Goal: Task Accomplishment & Management: Use online tool/utility

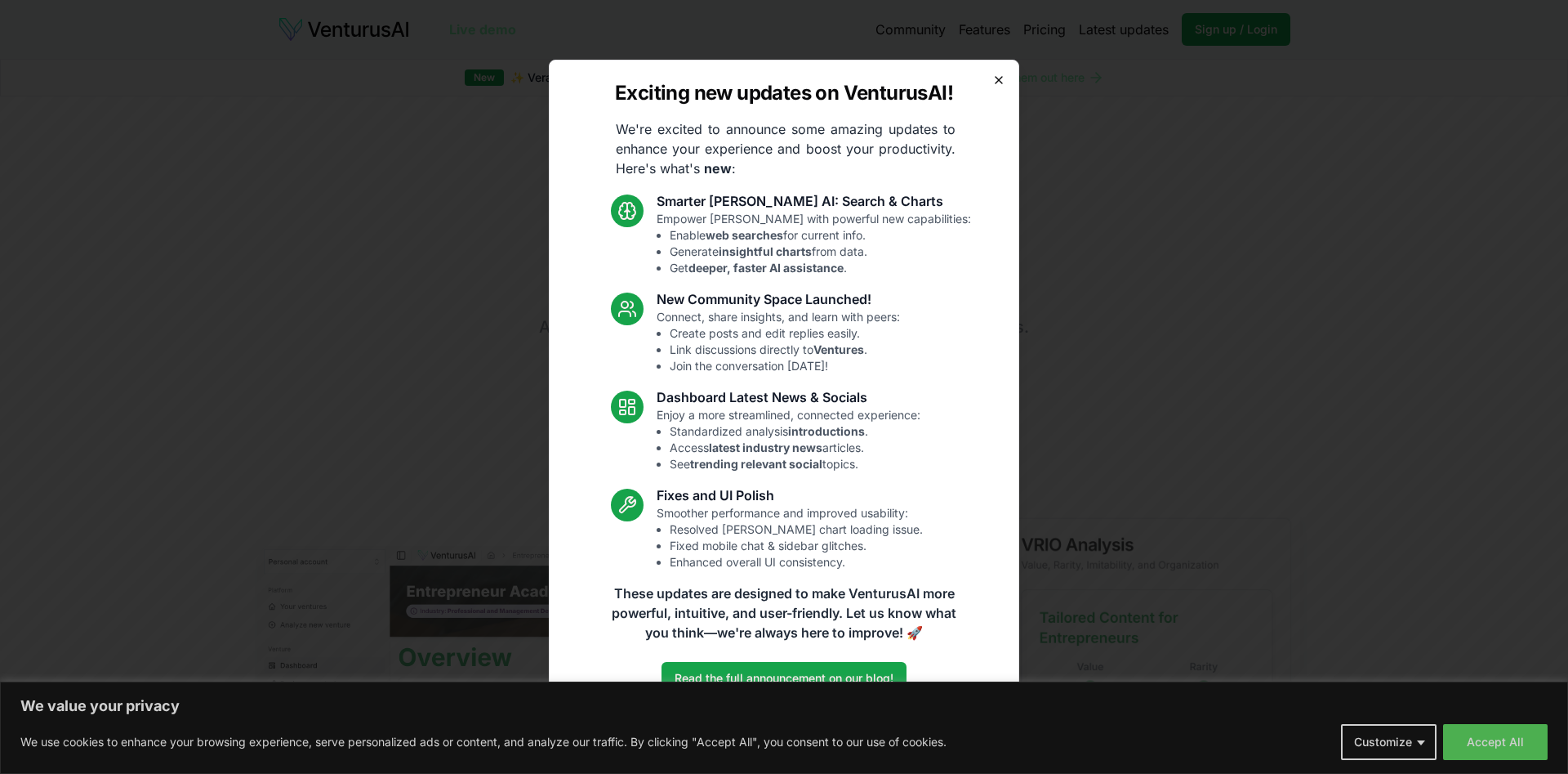
click at [997, 79] on icon "button" at bounding box center [998, 80] width 13 height 13
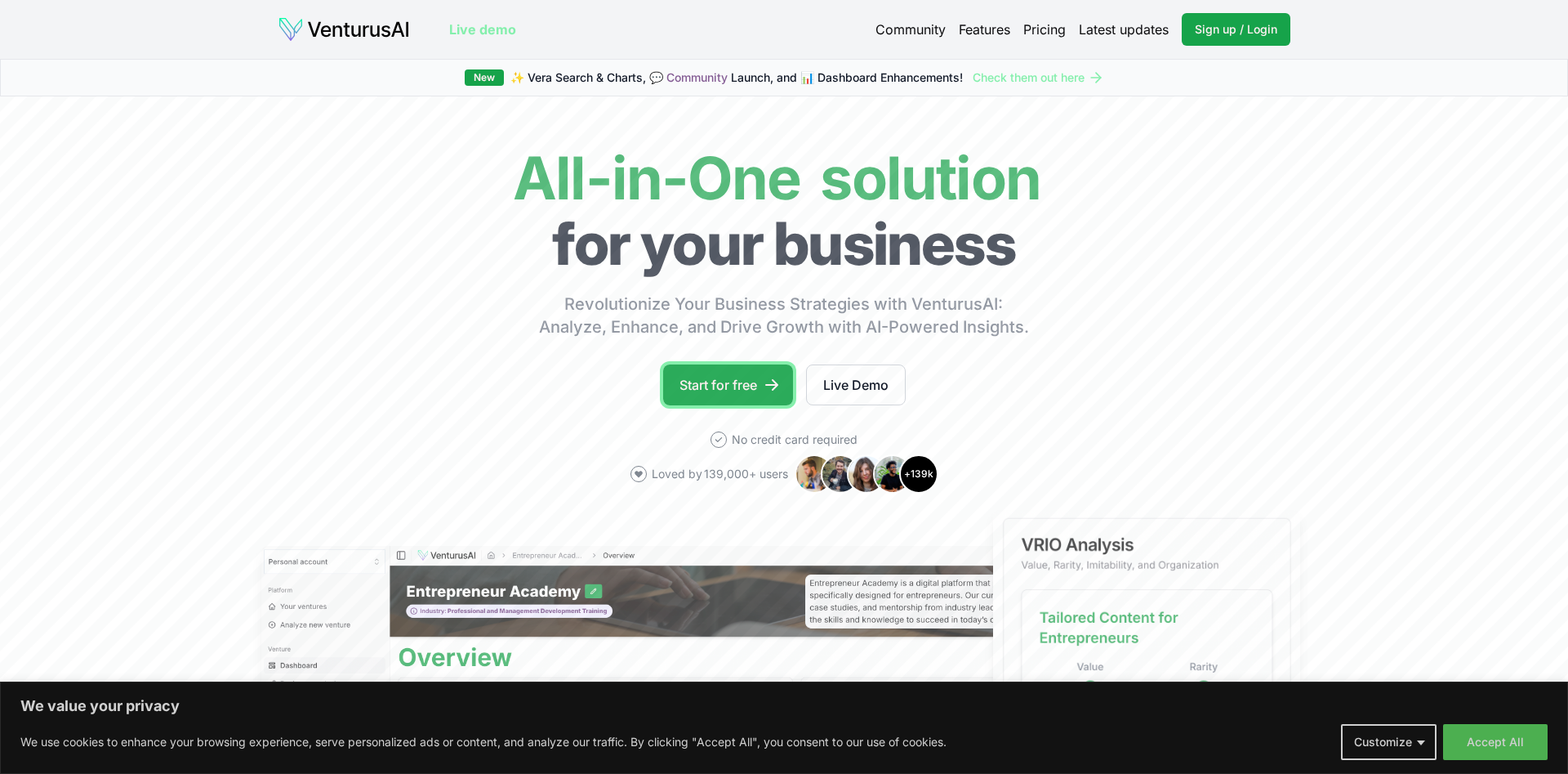
click at [758, 384] on link "Start for free" at bounding box center [728, 385] width 130 height 41
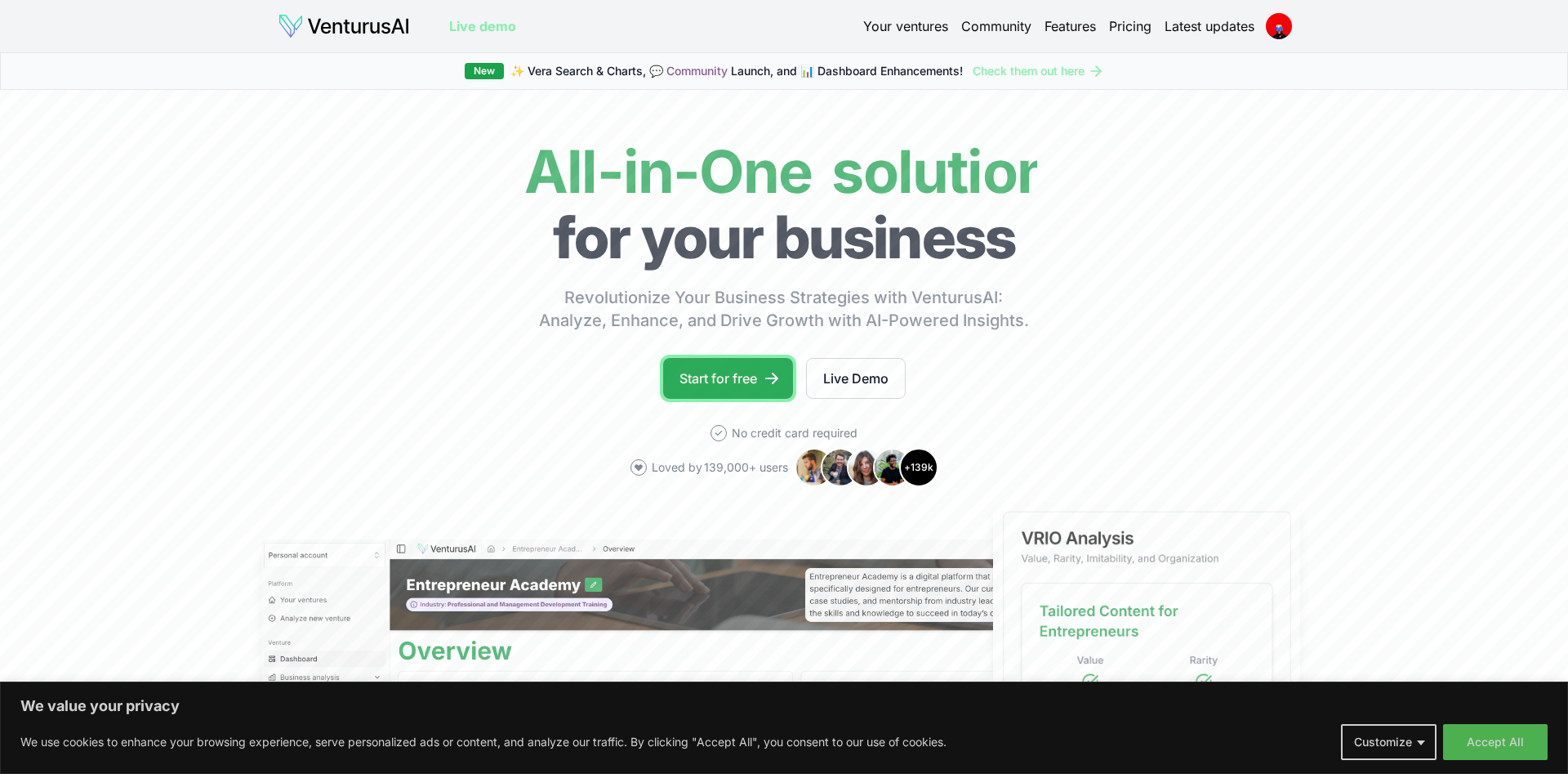
click at [716, 379] on link "Start for free" at bounding box center [728, 379] width 130 height 41
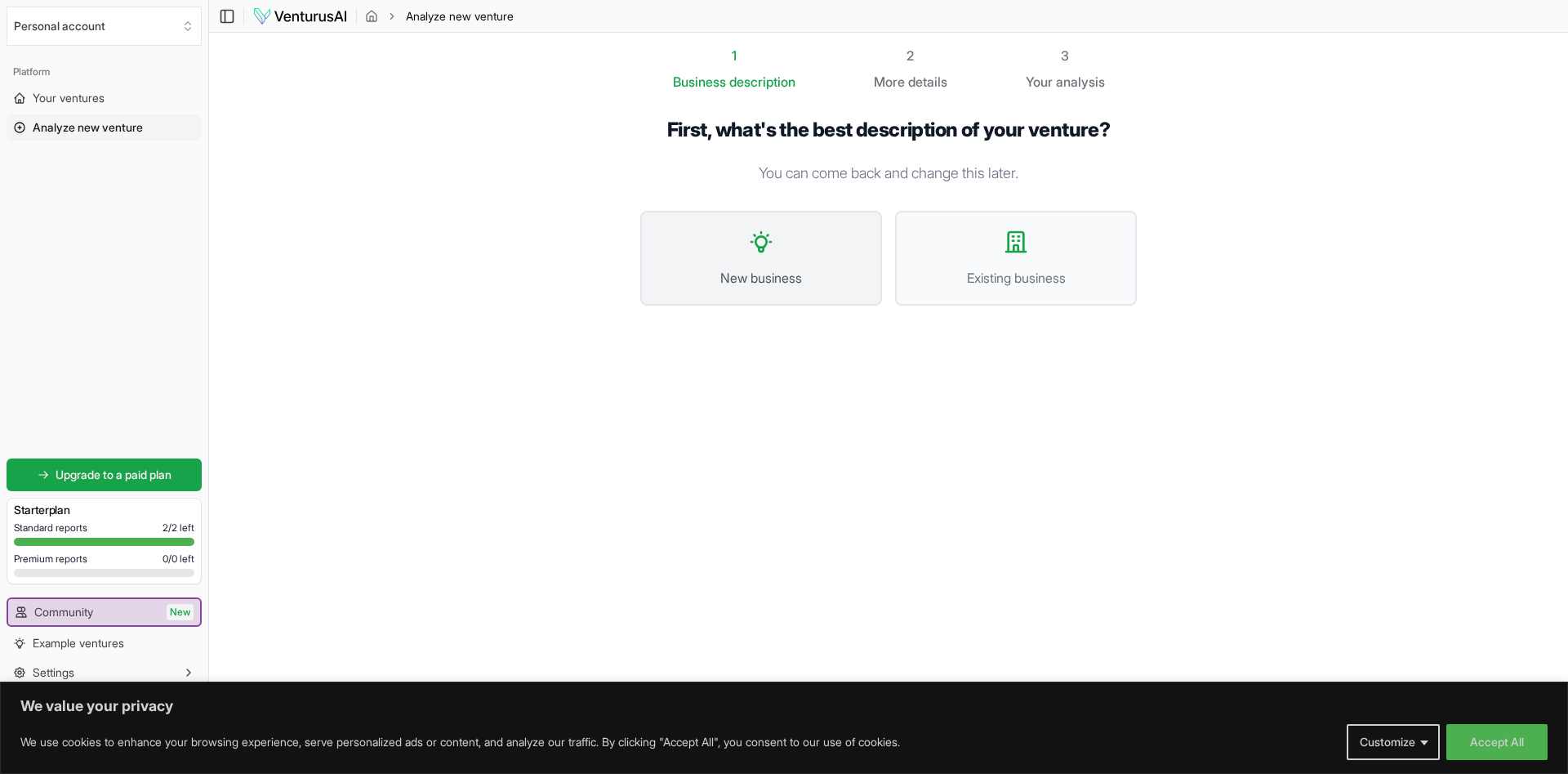
click at [782, 265] on button "New business" at bounding box center [762, 258] width 242 height 95
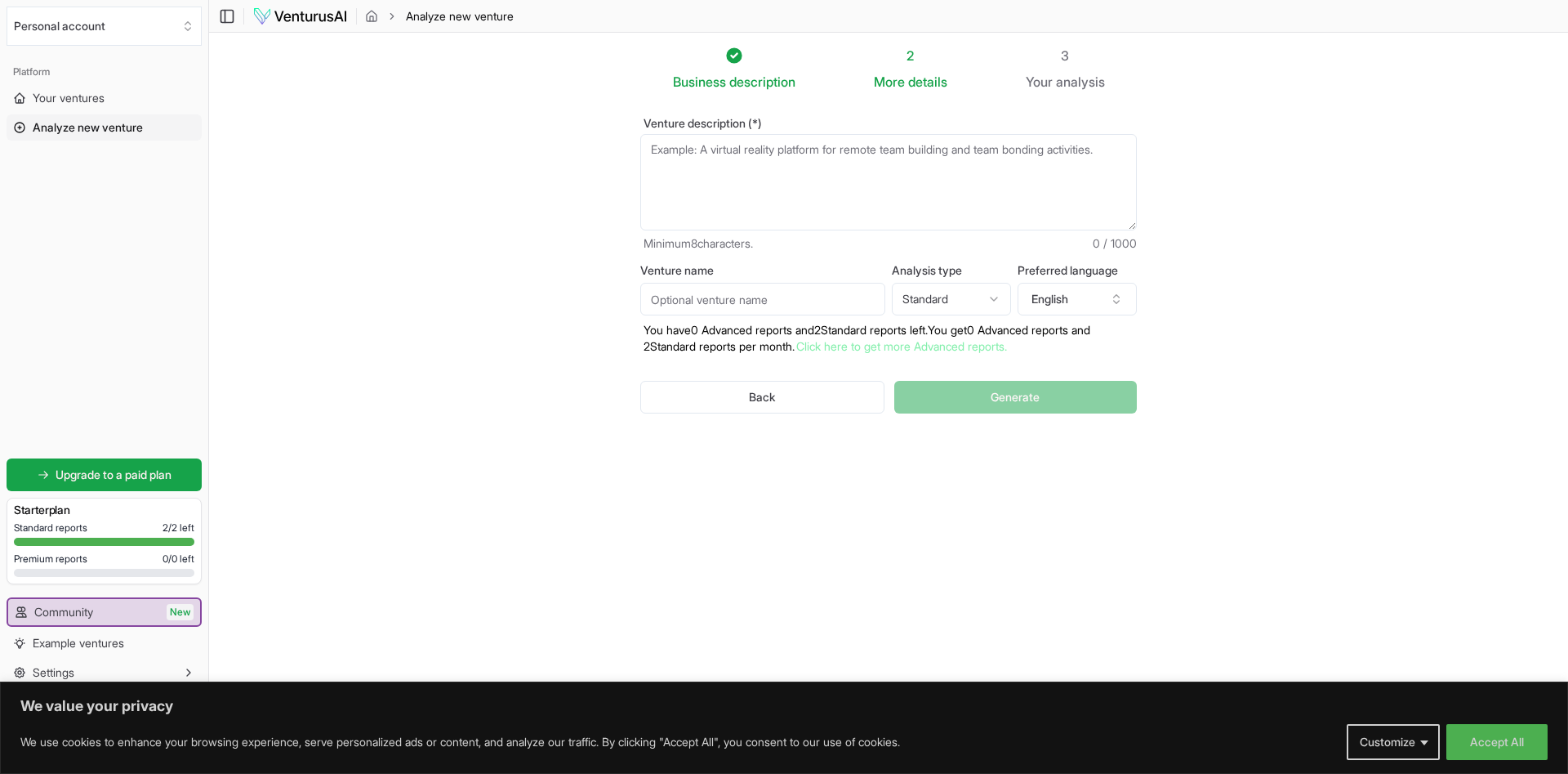
click at [757, 165] on textarea "Venture description (*)" at bounding box center [889, 182] width 496 height 97
click at [939, 291] on html "We value your privacy We use cookies to enhance your browsing experience, serve…" at bounding box center [784, 387] width 1568 height 774
click at [724, 145] on textarea "A" at bounding box center [889, 182] width 496 height 97
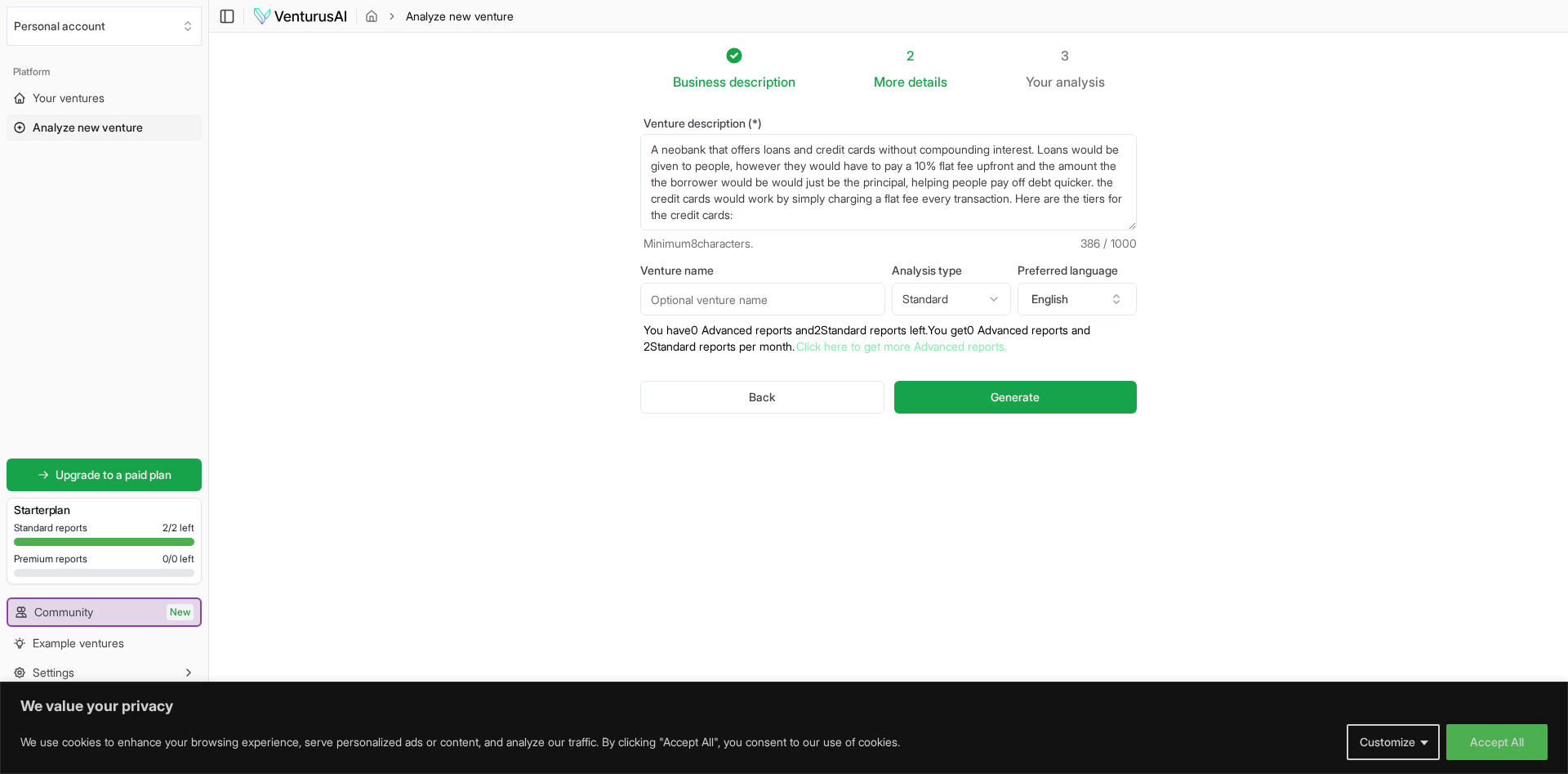
scroll to position [9, 0]
paste textarea "Diamond: 450 annual fee, 450$ annual fee, 15% interest returned, 1% fee on tran…"
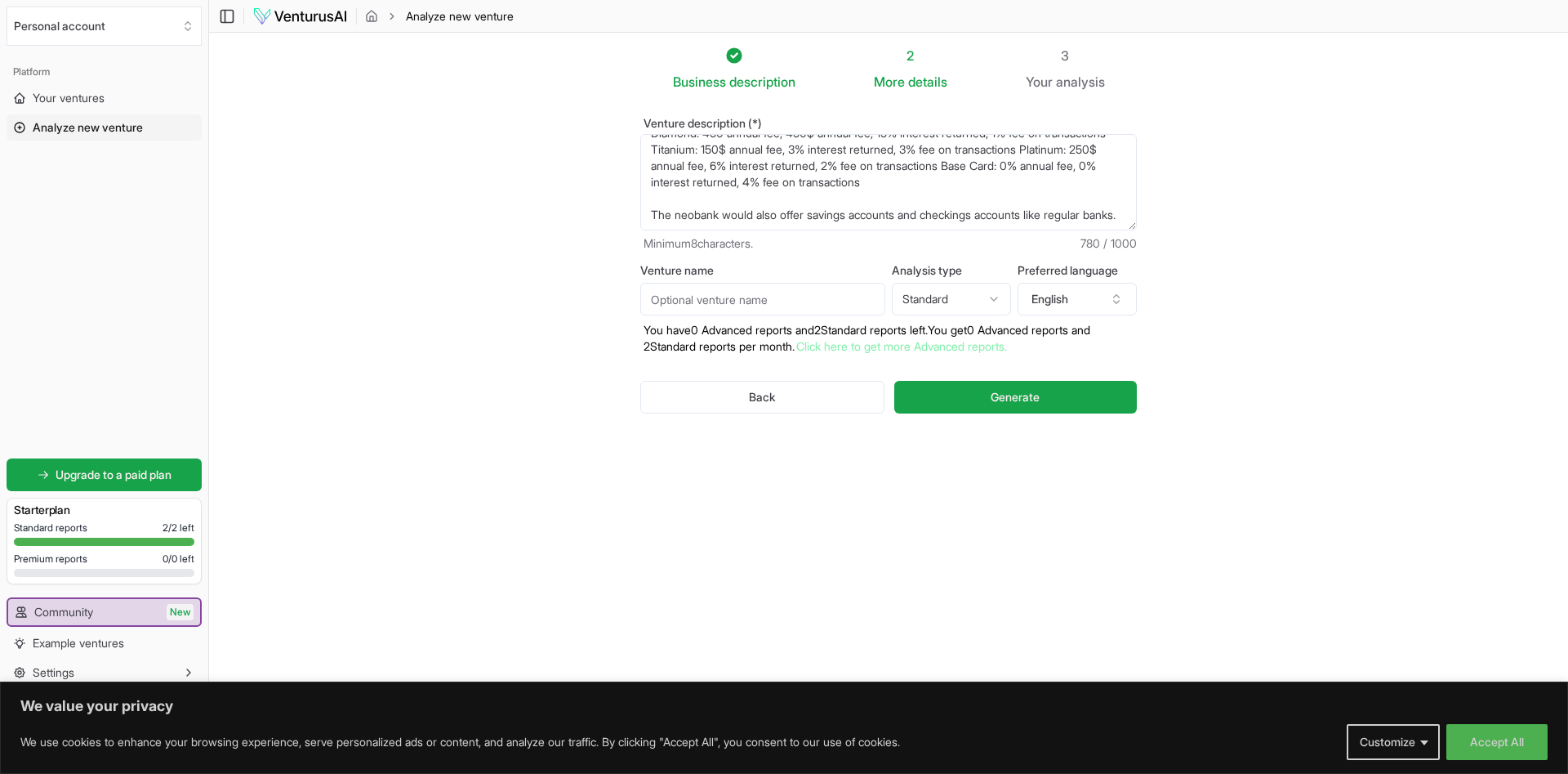
scroll to position [114, 0]
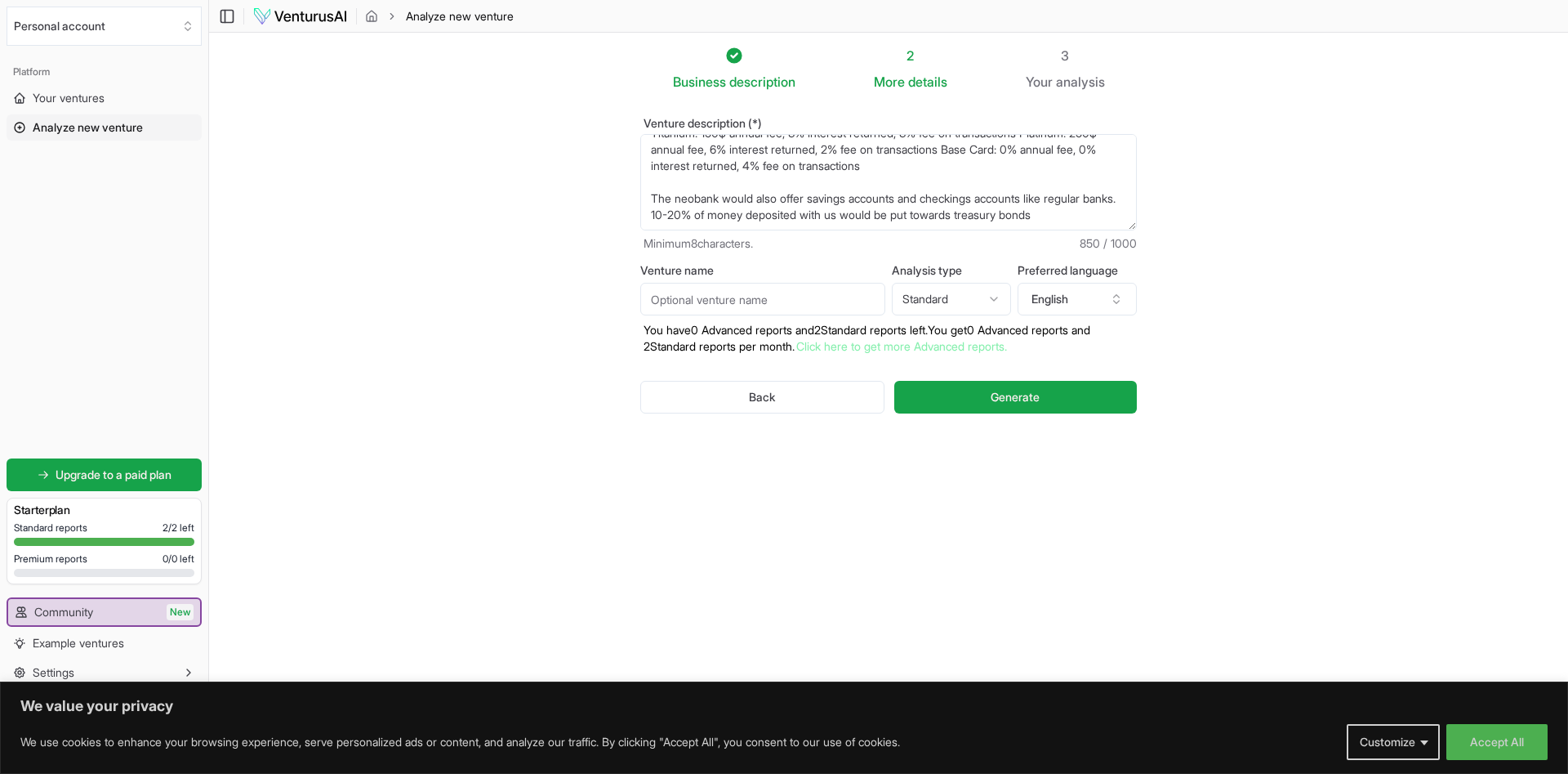
click at [1094, 215] on textarea "A neobank that offers loans and credit cards without compounding interest. Loan…" at bounding box center [889, 182] width 496 height 97
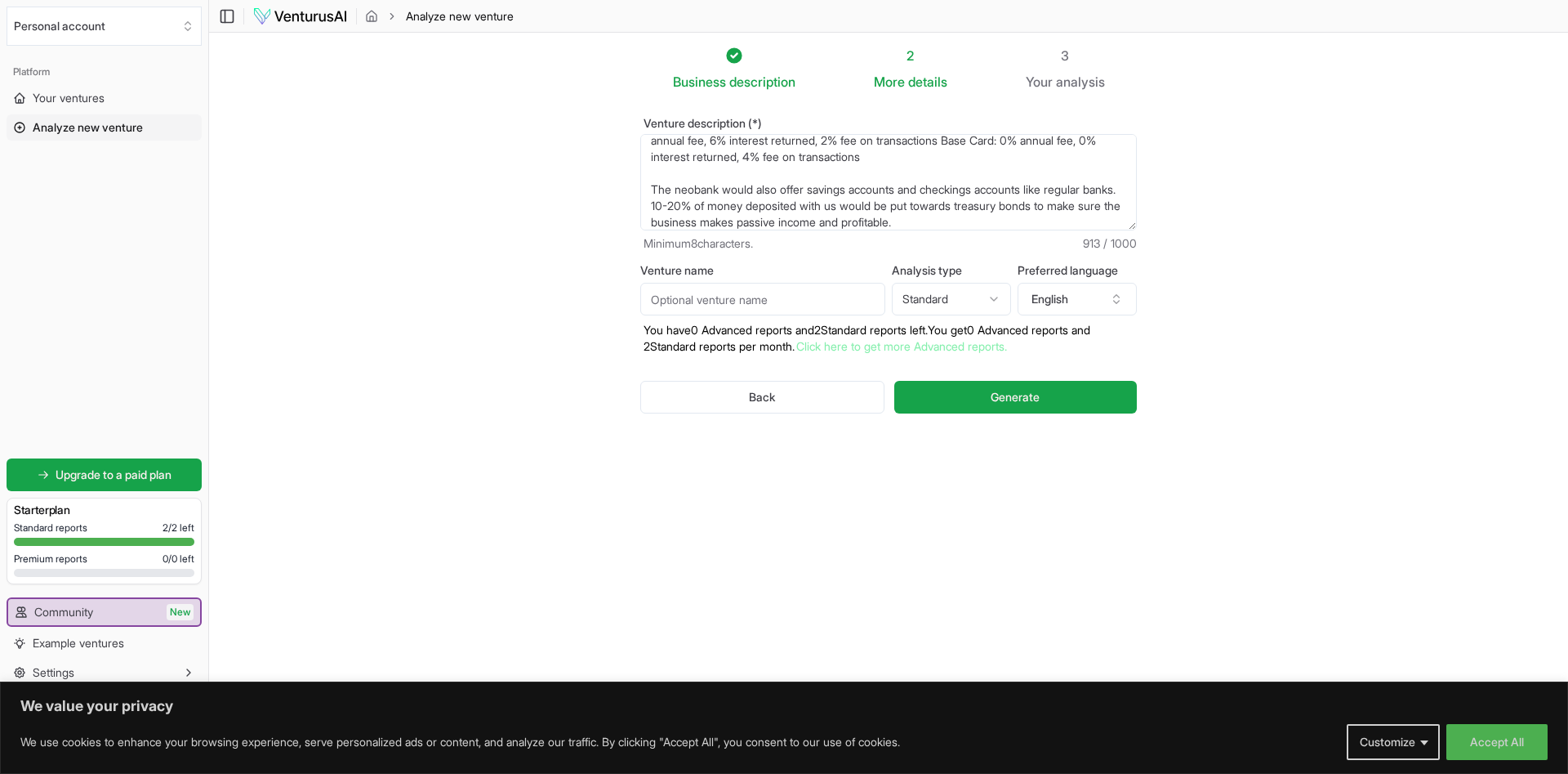
type textarea "A neobank that offers loans and credit cards without compounding interest. Loan…"
click at [736, 303] on input "Venture name" at bounding box center [763, 299] width 245 height 33
type input "Empathy Bank"
click at [973, 397] on button "Generate" at bounding box center [1015, 396] width 243 height 33
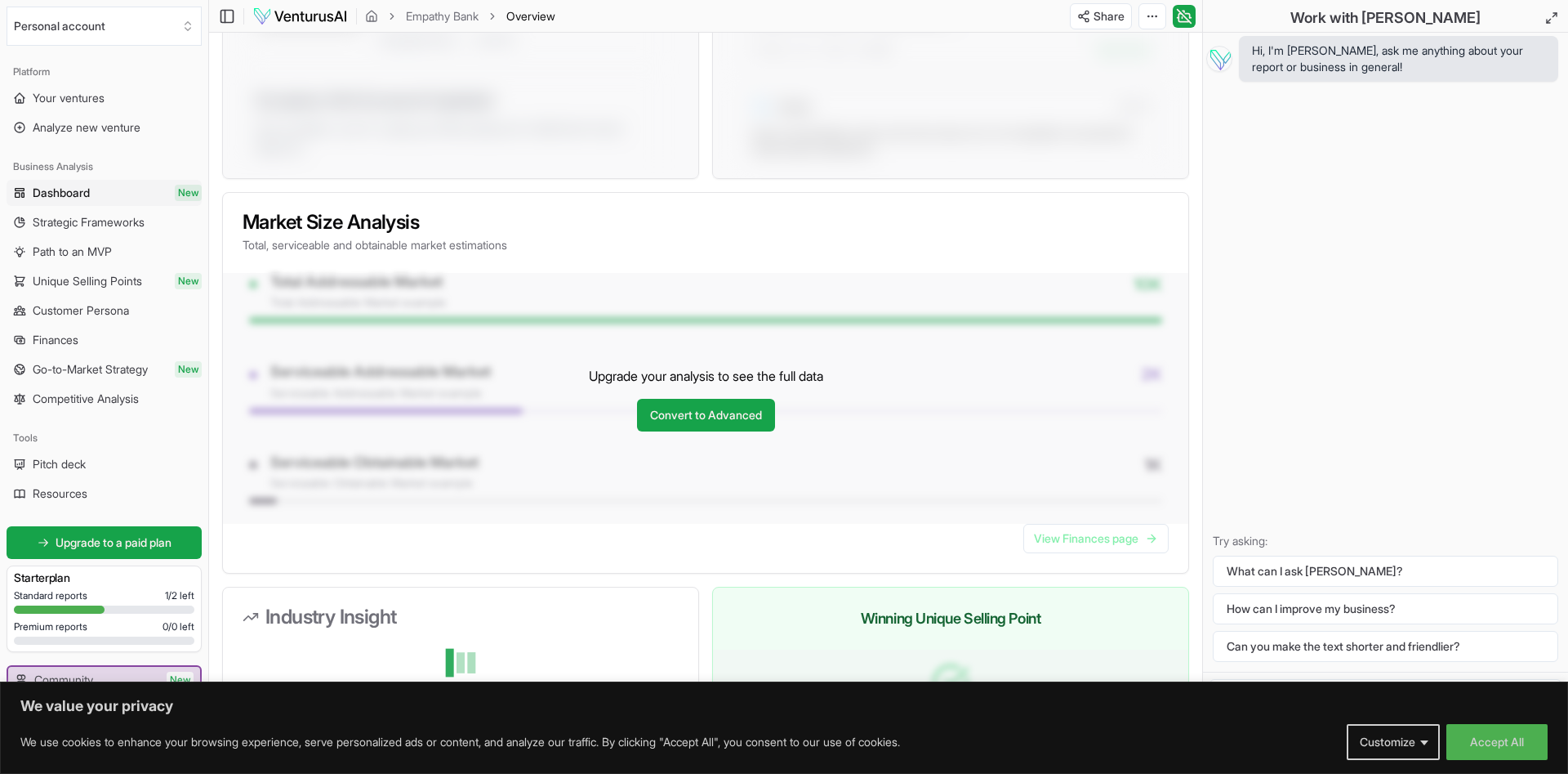
scroll to position [1317, 0]
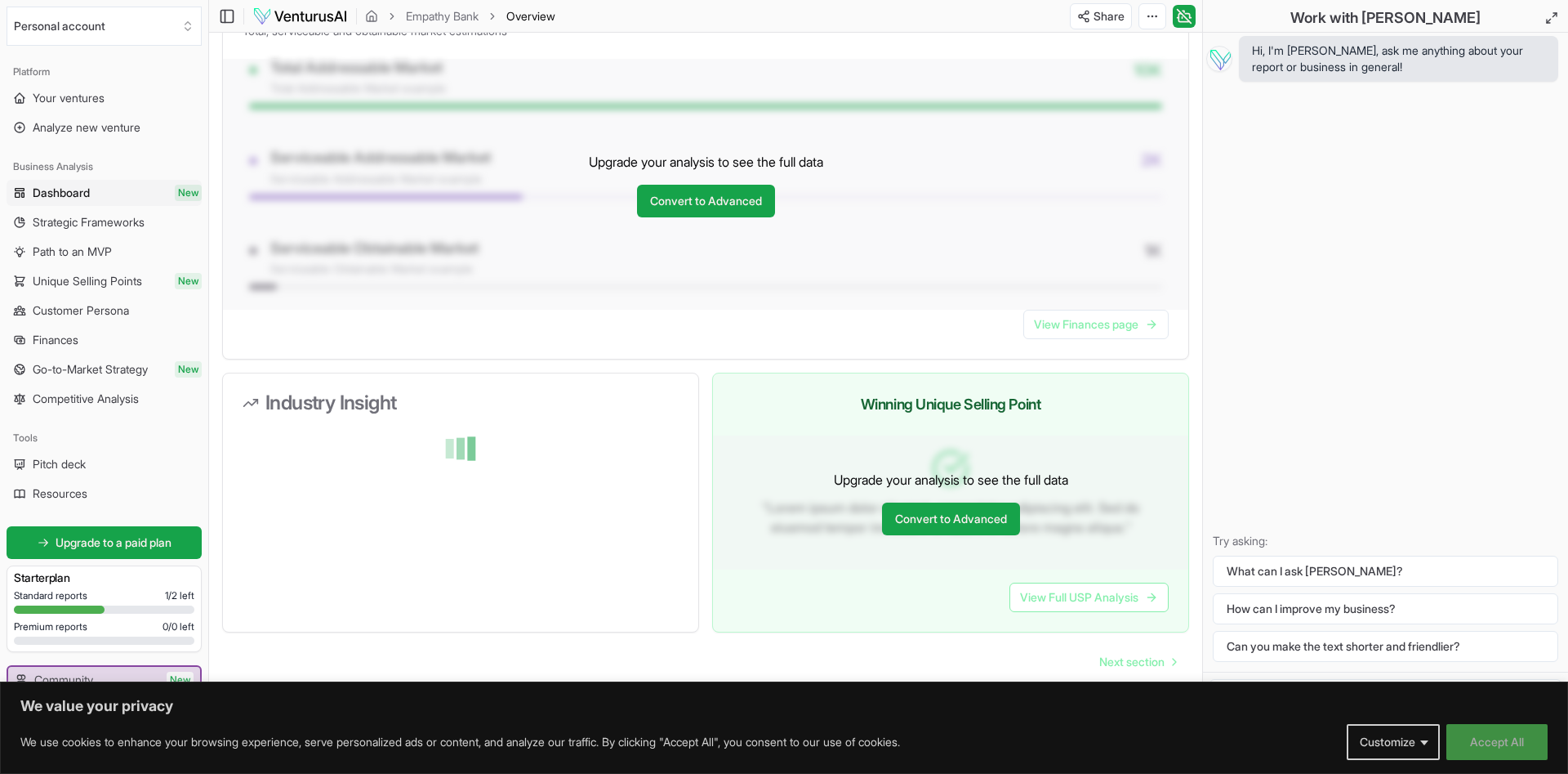
click at [1501, 737] on button "Accept All" at bounding box center [1497, 742] width 101 height 36
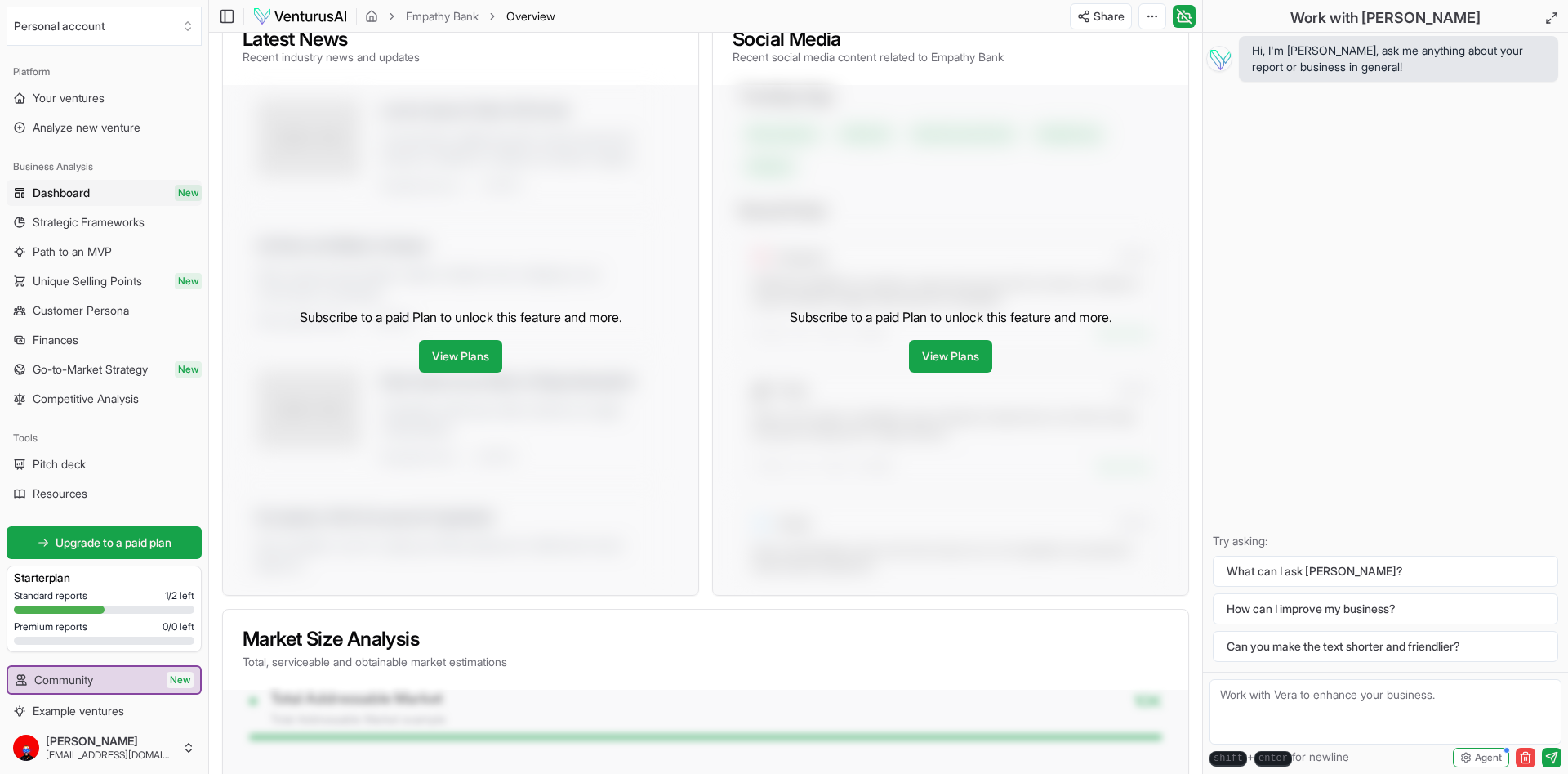
scroll to position [0, 0]
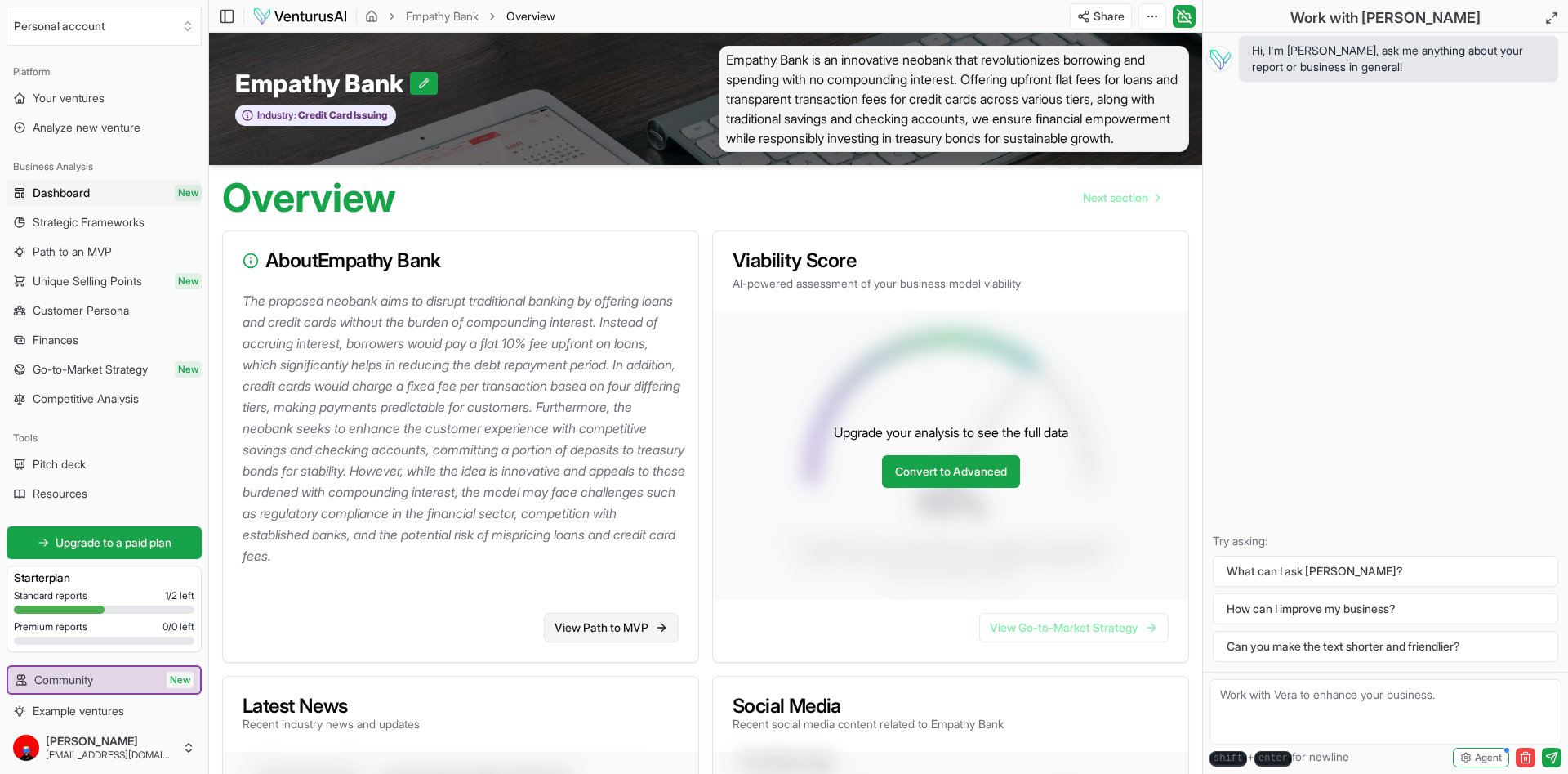
click at [613, 642] on link "View Path to MVP" at bounding box center [612, 627] width 135 height 29
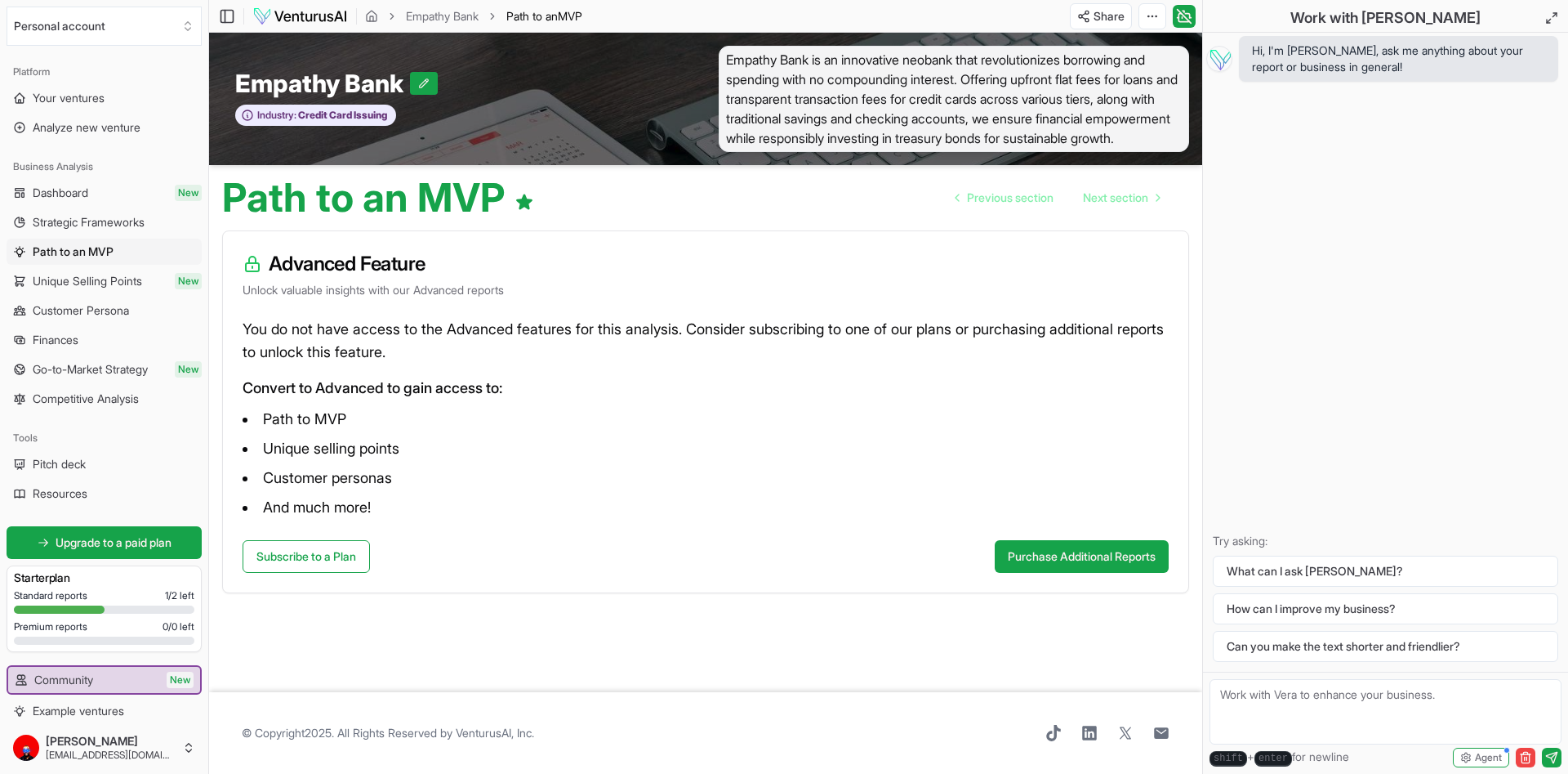
click at [99, 227] on span "Strategic Frameworks" at bounding box center [88, 221] width 111 height 16
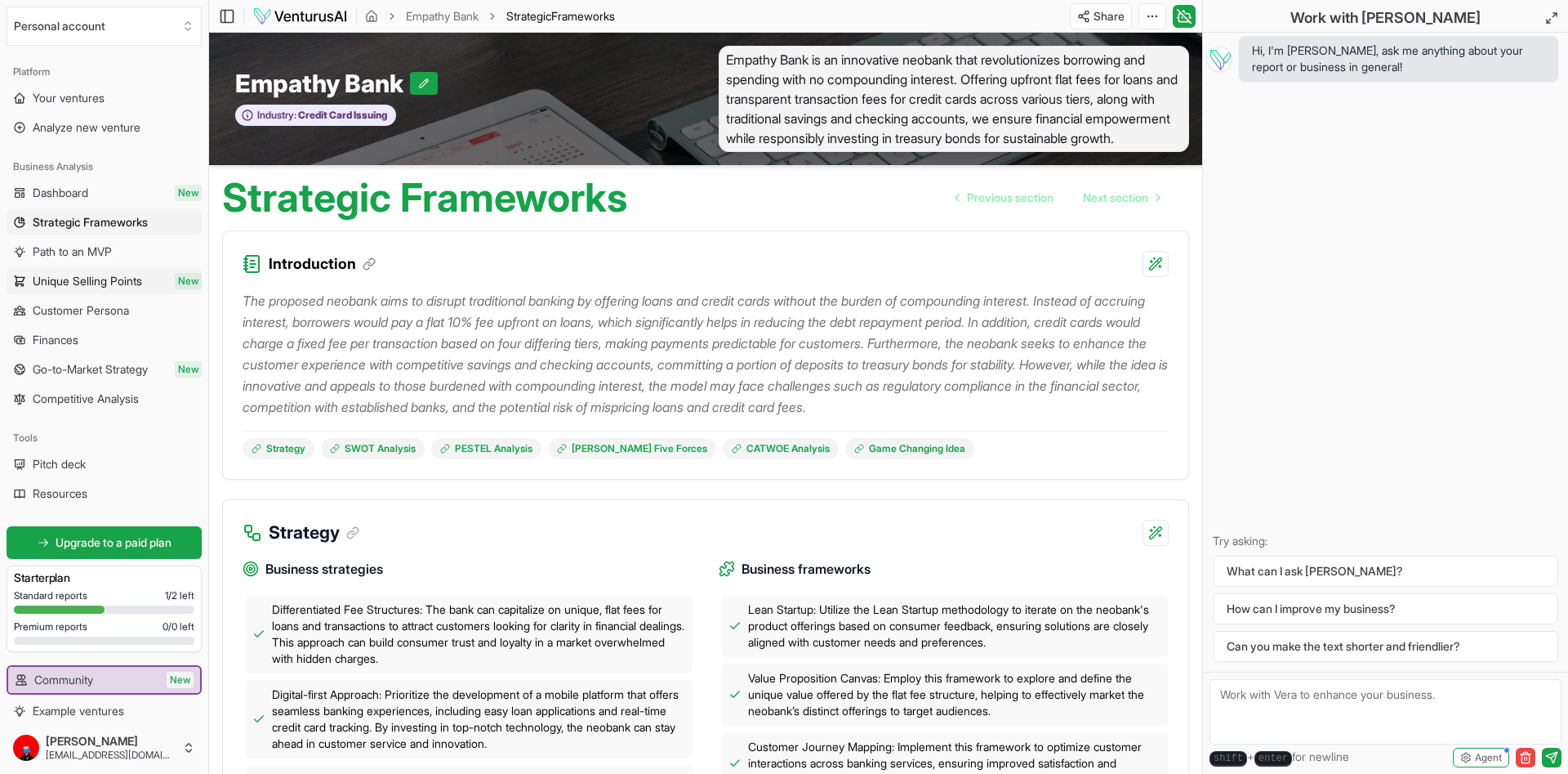
click at [149, 284] on link "Unique Selling Points New" at bounding box center [104, 281] width 195 height 26
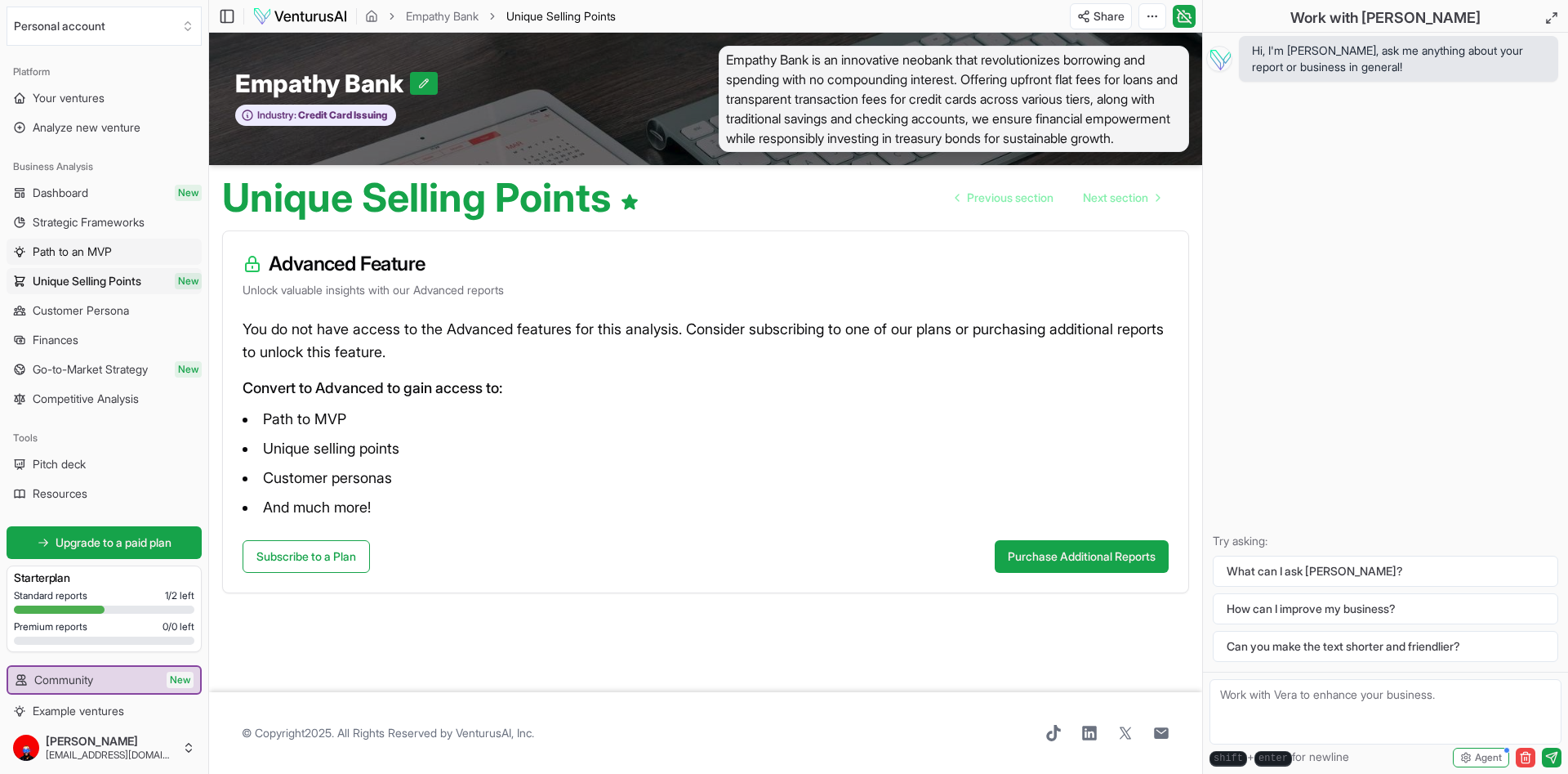
click at [98, 255] on span "Path to an MVP" at bounding box center [72, 251] width 80 height 16
click at [125, 309] on span "Customer Persona" at bounding box center [81, 310] width 96 height 16
click at [127, 279] on span "Unique Selling Points" at bounding box center [87, 280] width 110 height 16
click at [122, 336] on link "Finances" at bounding box center [104, 340] width 195 height 26
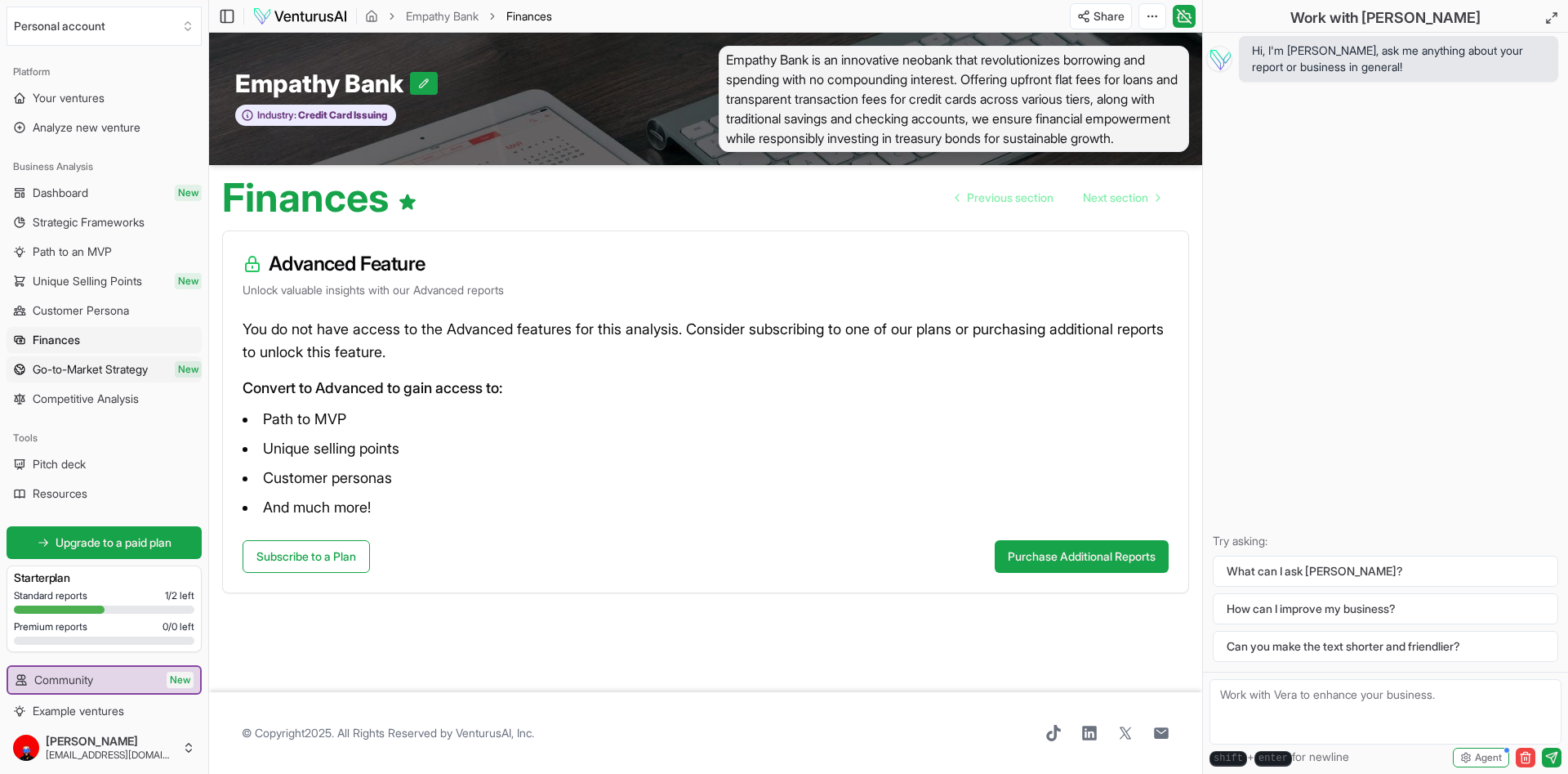
click at [122, 360] on link "Go-to-Market Strategy New" at bounding box center [104, 369] width 195 height 26
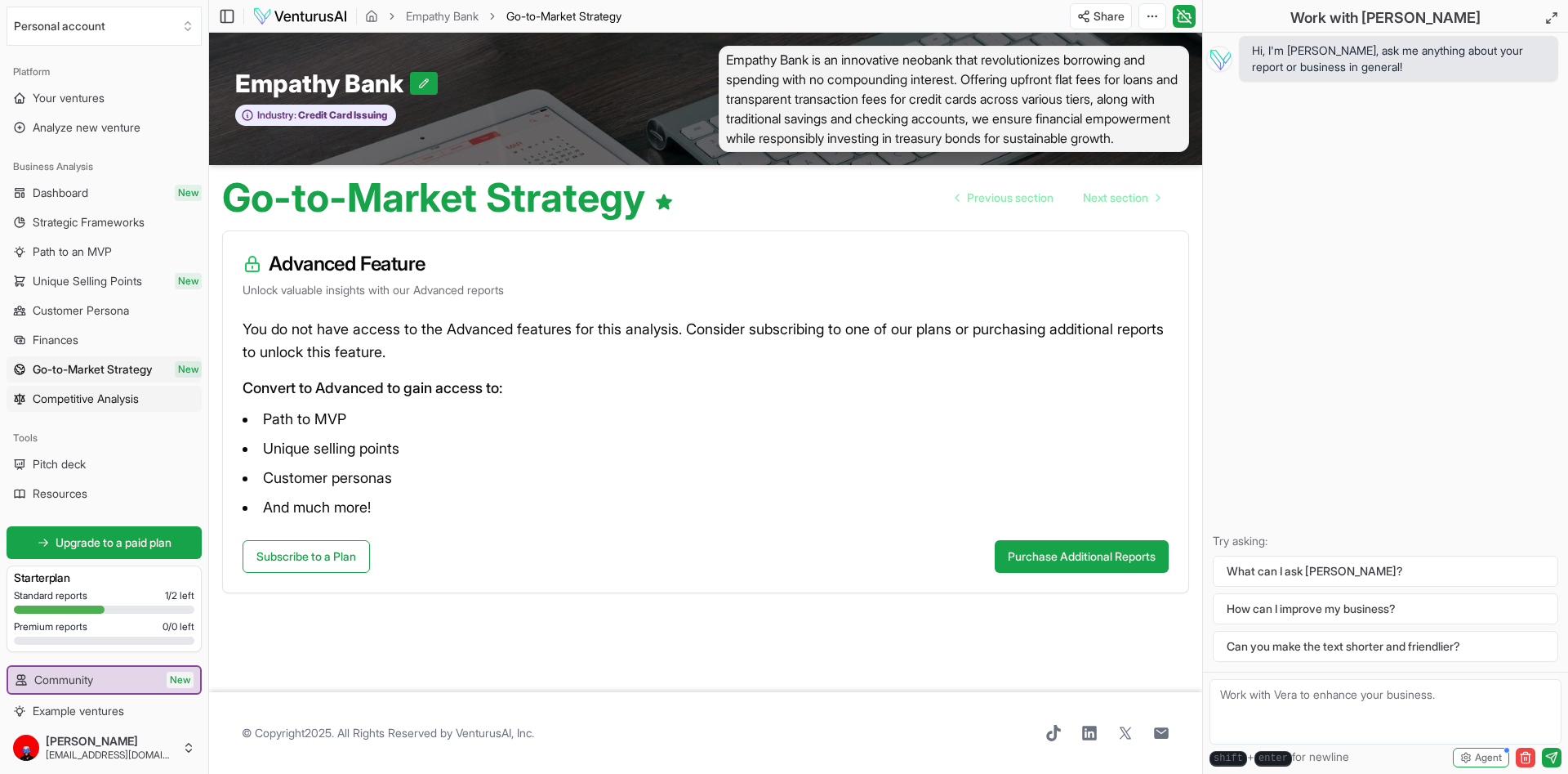
click at [127, 392] on span "Competitive Analysis" at bounding box center [85, 398] width 106 height 16
click at [91, 469] on link "Pitch deck" at bounding box center [104, 464] width 195 height 26
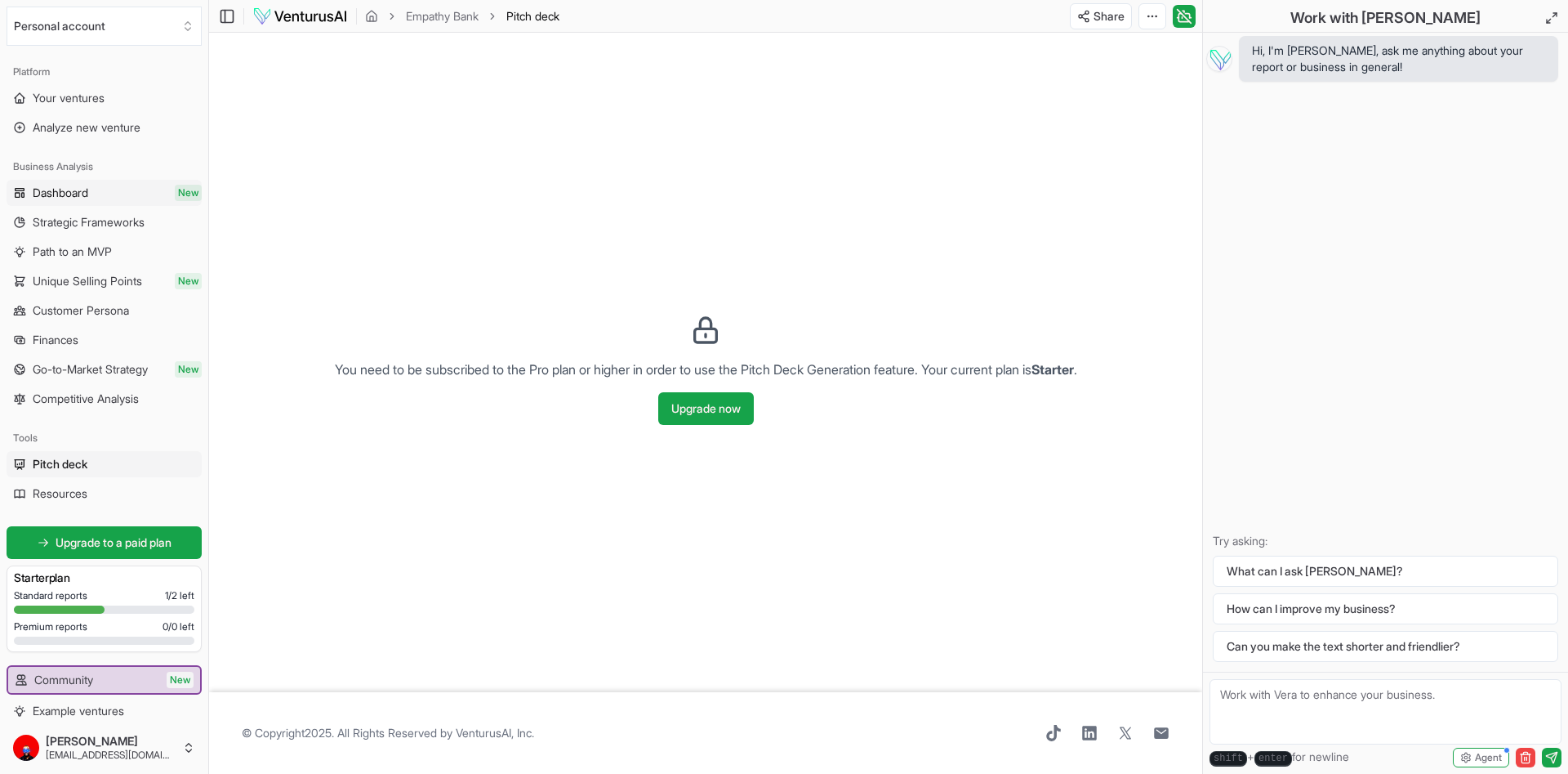
click at [71, 199] on span "Dashboard" at bounding box center [60, 192] width 55 height 16
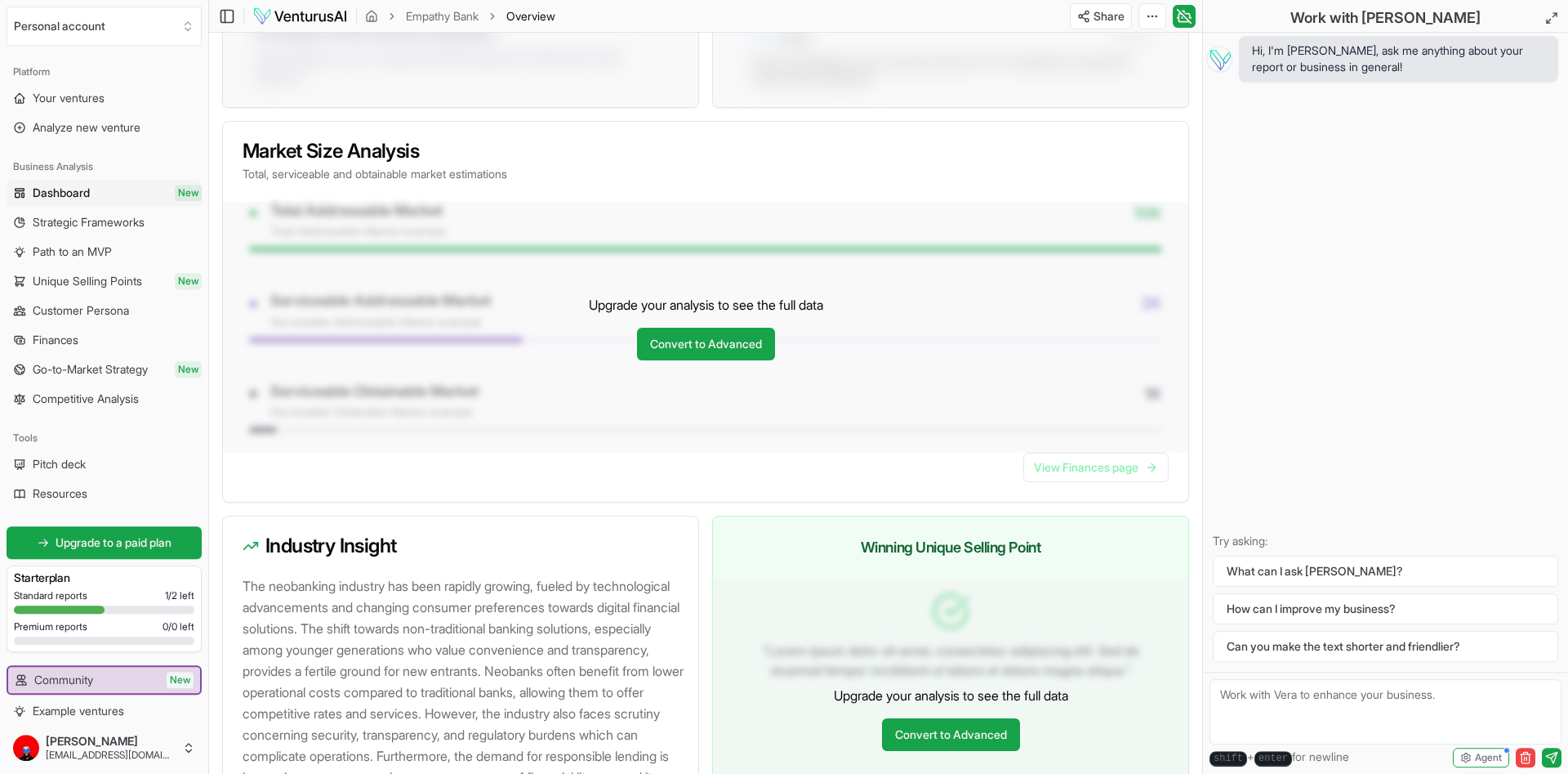
scroll to position [1250, 0]
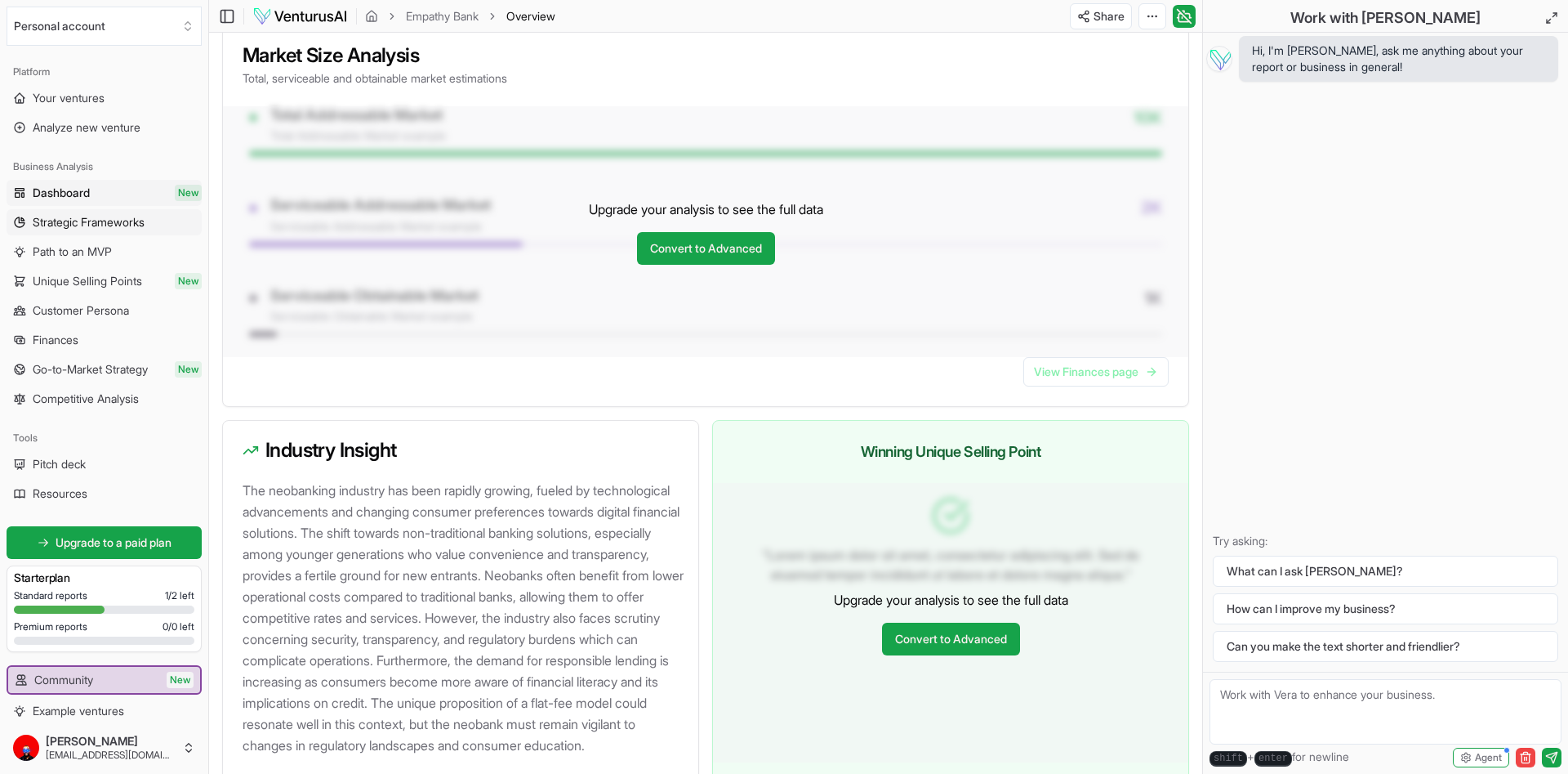
click at [105, 222] on span "Strategic Frameworks" at bounding box center [88, 221] width 111 height 16
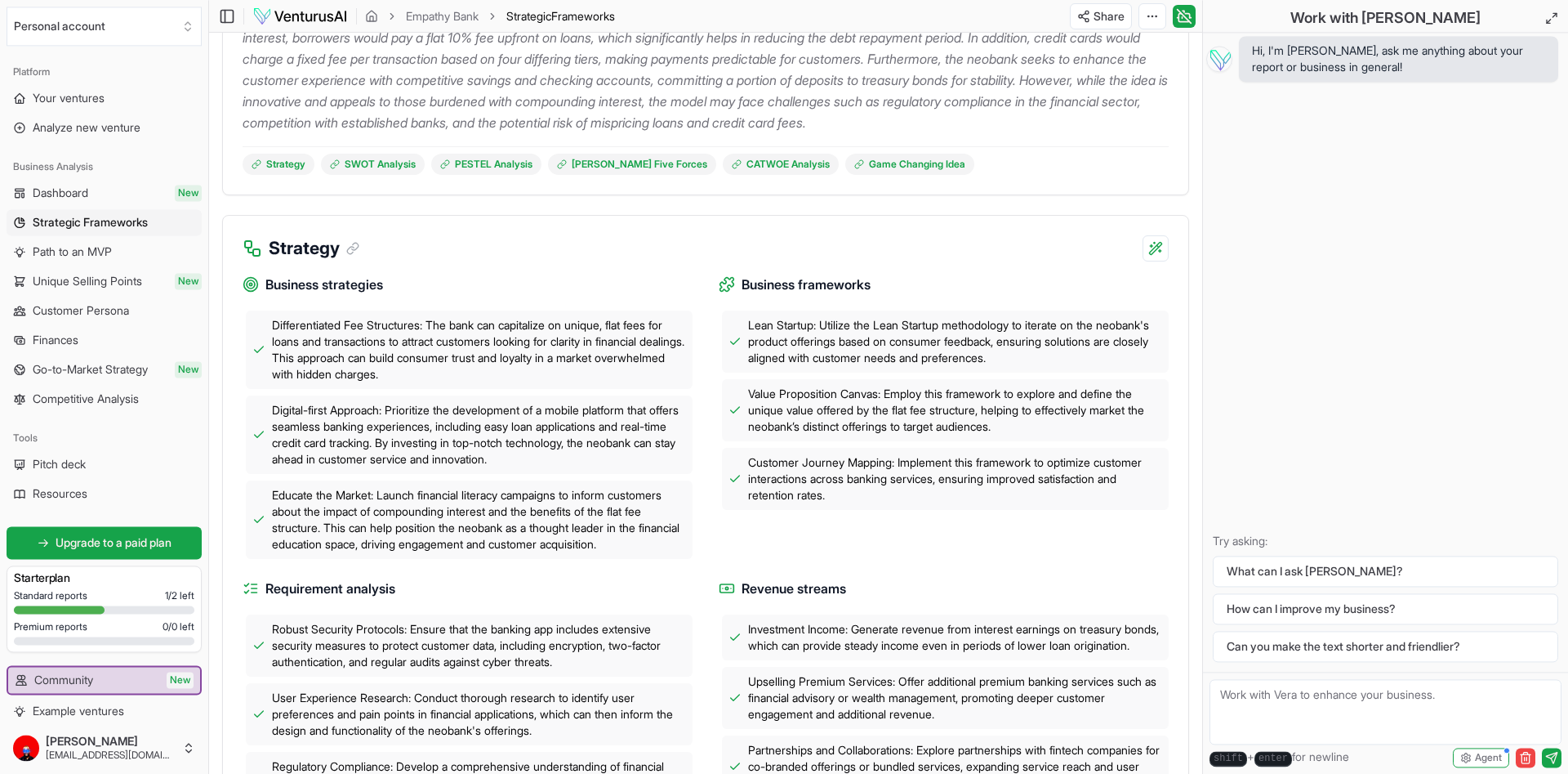
scroll to position [334, 0]
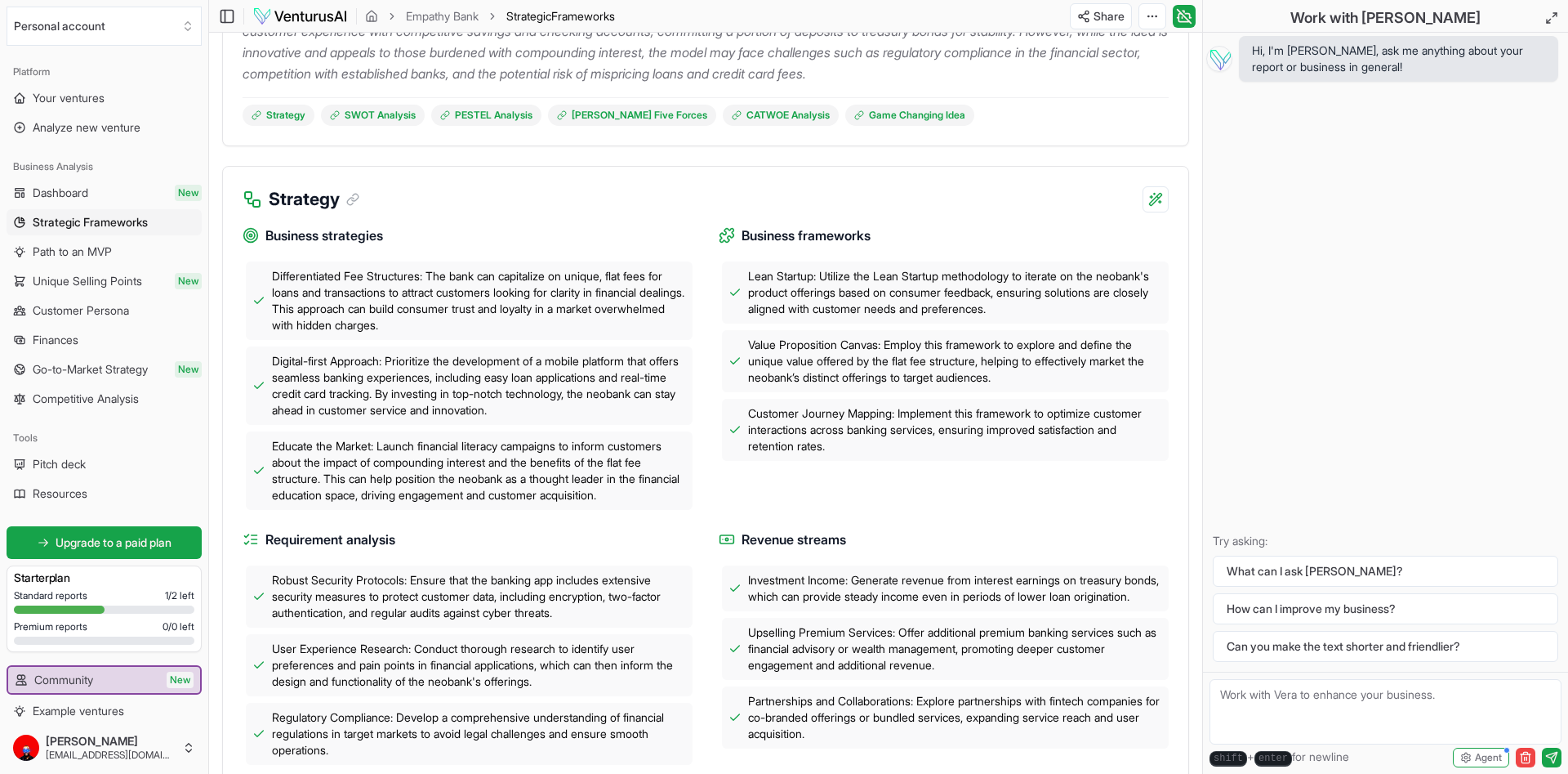
click at [1309, 704] on textarea at bounding box center [1385, 712] width 352 height 66
paste textarea ""compounding interest and greed has eroded the trust between the financial sect…"
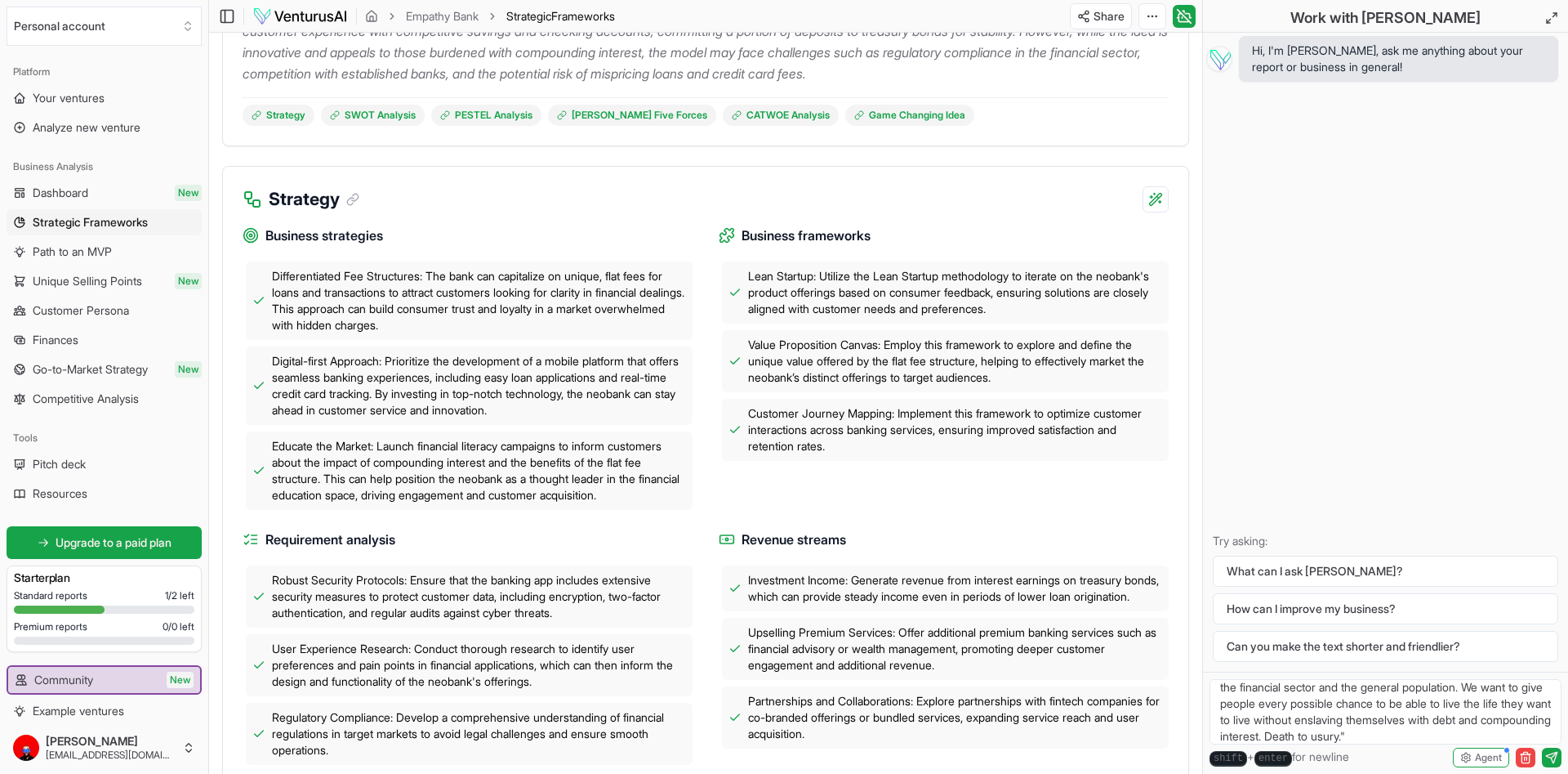
type textarea "here is my mission statement: "compounding interest and greed has eroded the tr…"
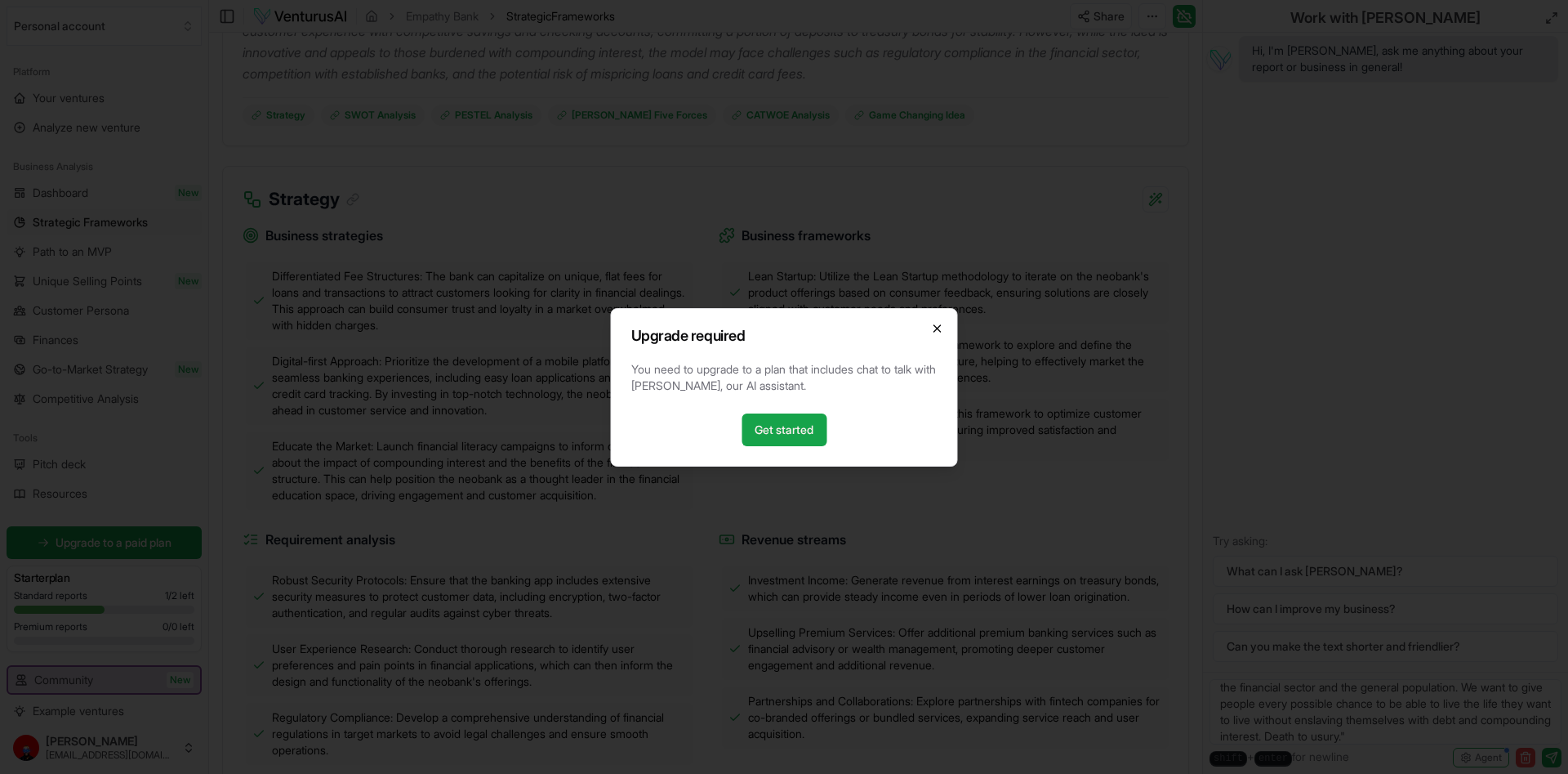
click at [940, 328] on icon "button" at bounding box center [938, 329] width 13 height 13
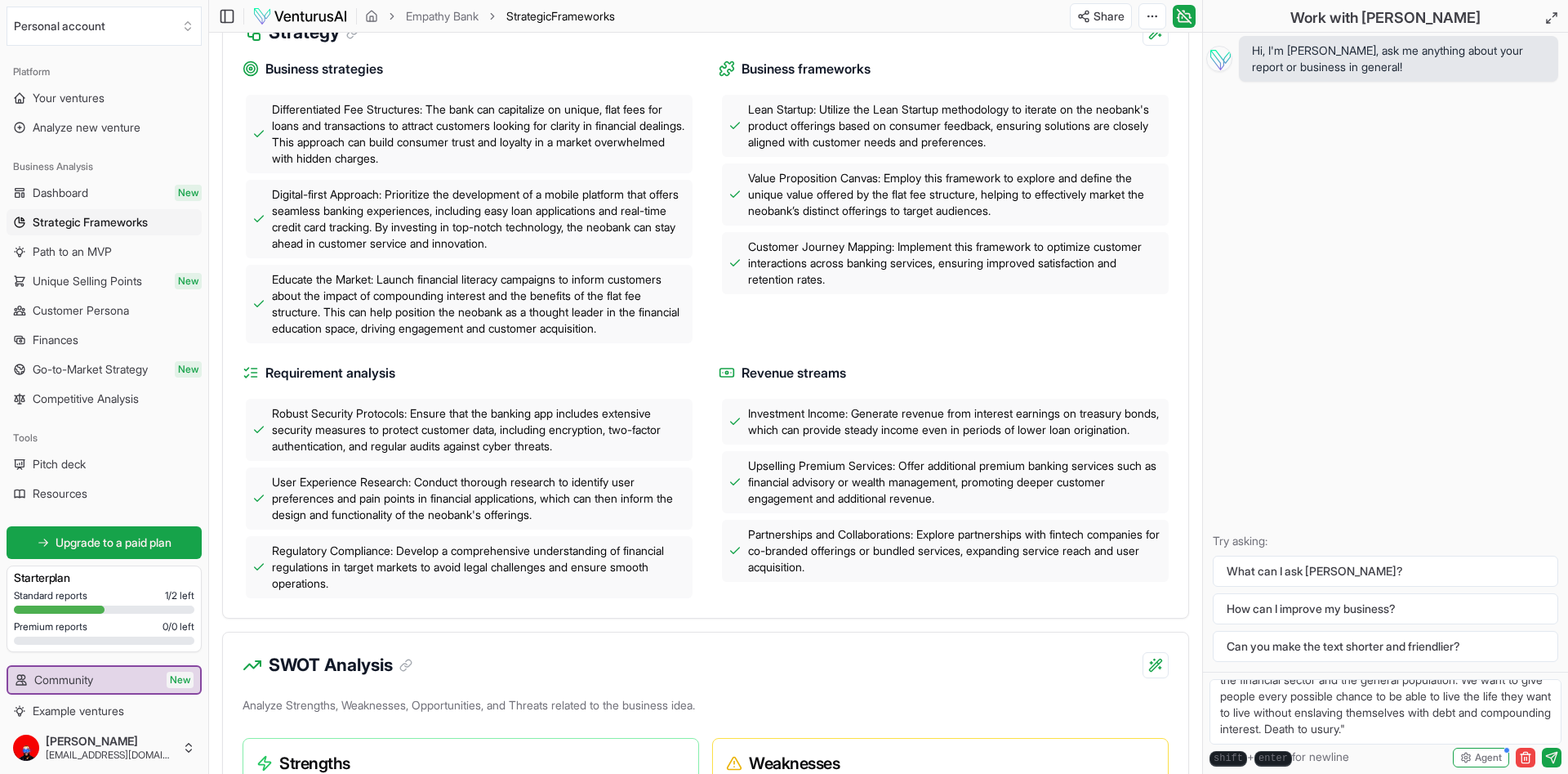
scroll to position [0, 0]
drag, startPoint x: 1438, startPoint y: 714, endPoint x: 1021, endPoint y: 603, distance: 431.5
click at [1209, 679] on textarea "here is my mission statement: "compounding interest and greed has eroded the tr…" at bounding box center [1385, 712] width 352 height 66
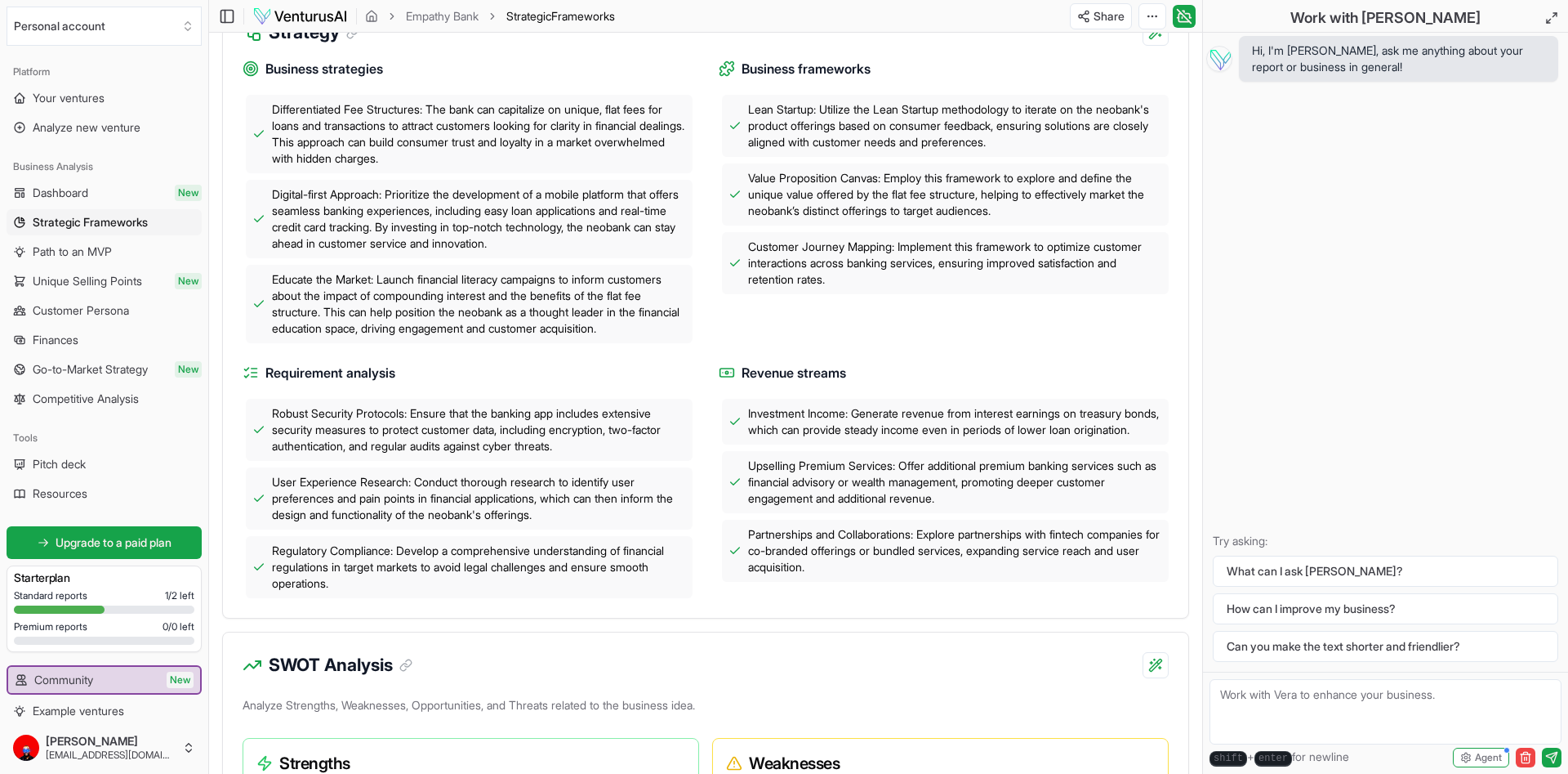
click at [920, 343] on div "Business frameworks Lean Startup: Utilize the Lean Startup methodology to itera…" at bounding box center [943, 201] width 450 height 284
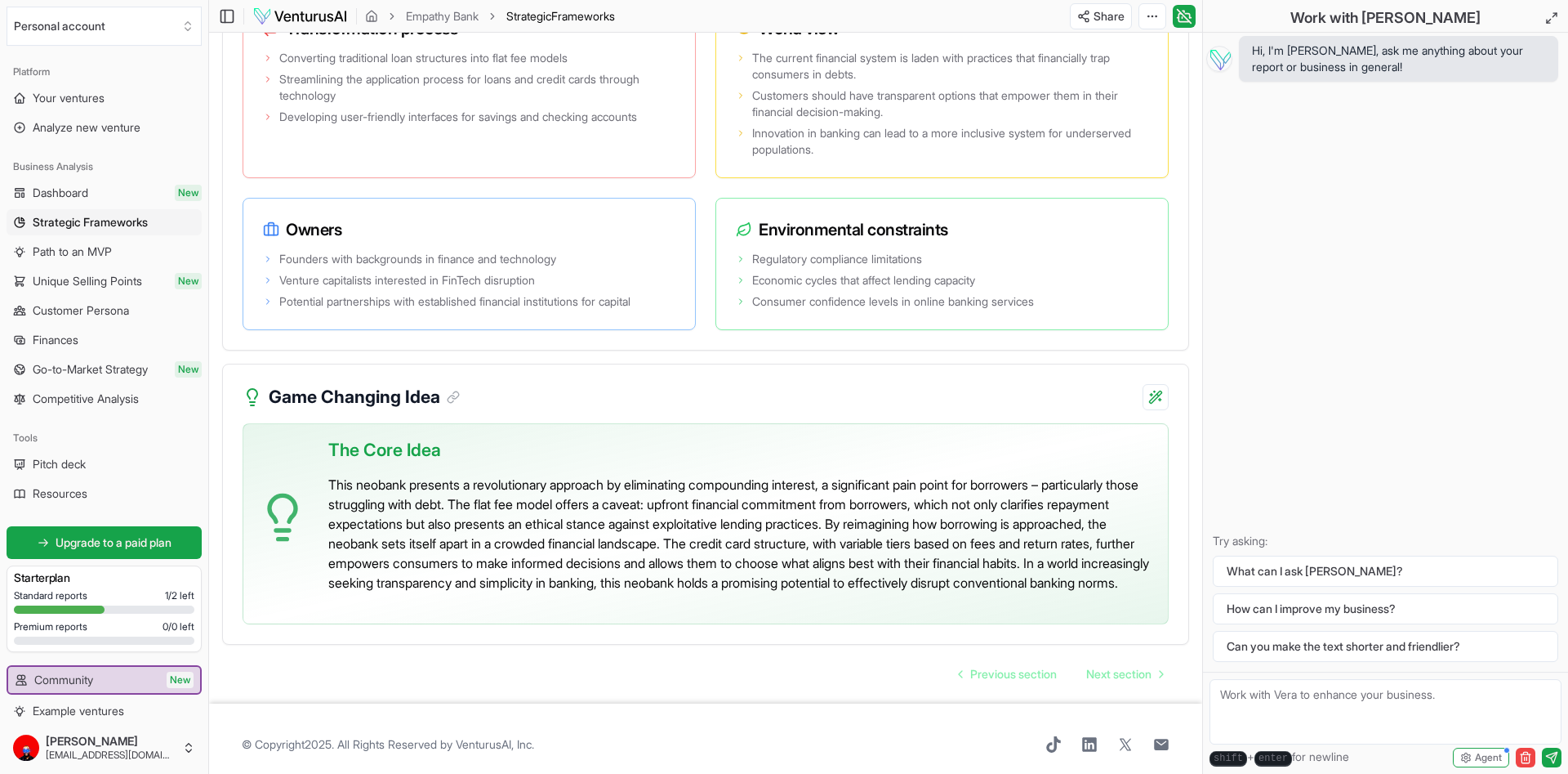
scroll to position [3416, 0]
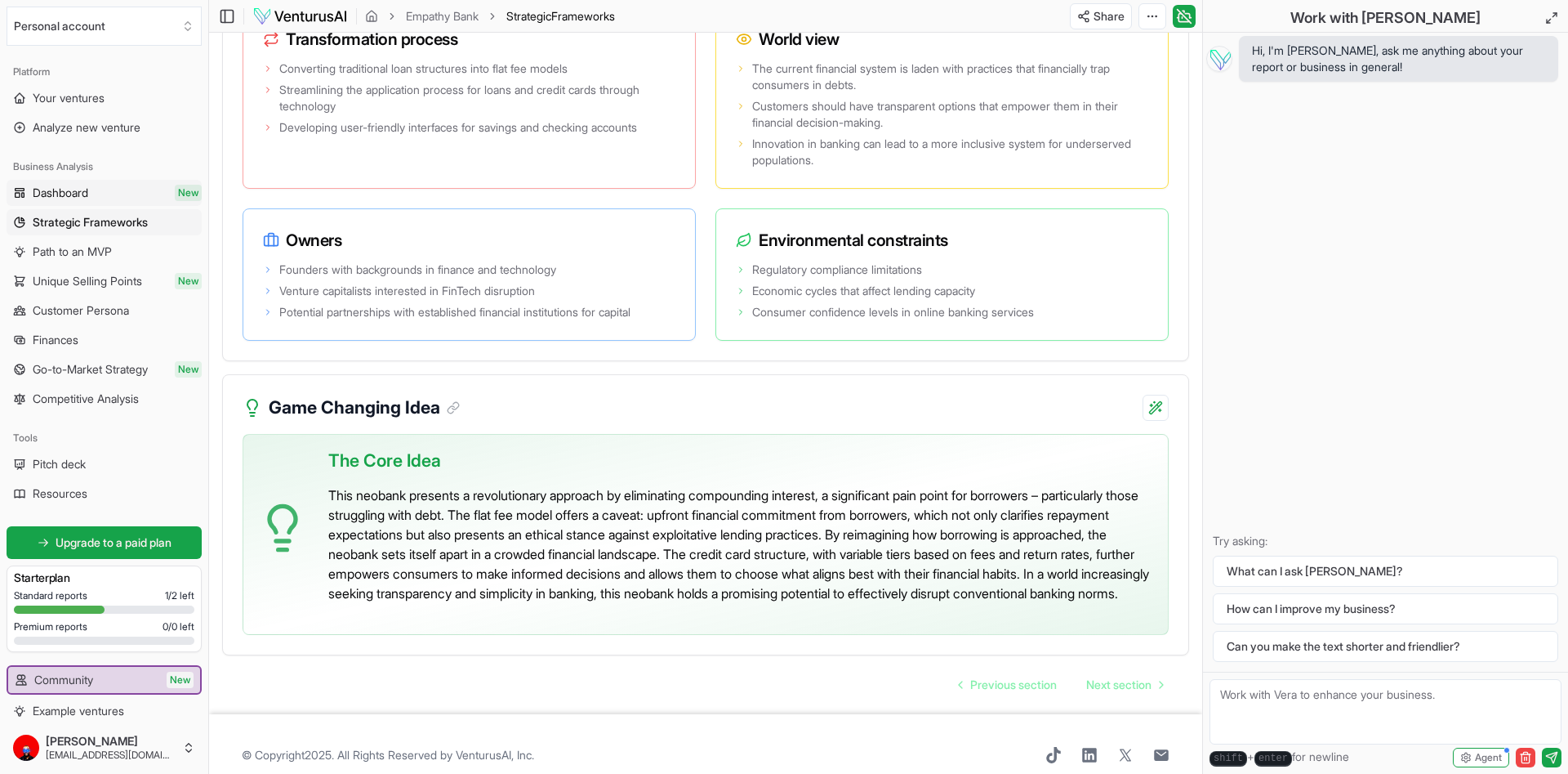
click at [95, 191] on link "Dashboard New" at bounding box center [104, 193] width 195 height 26
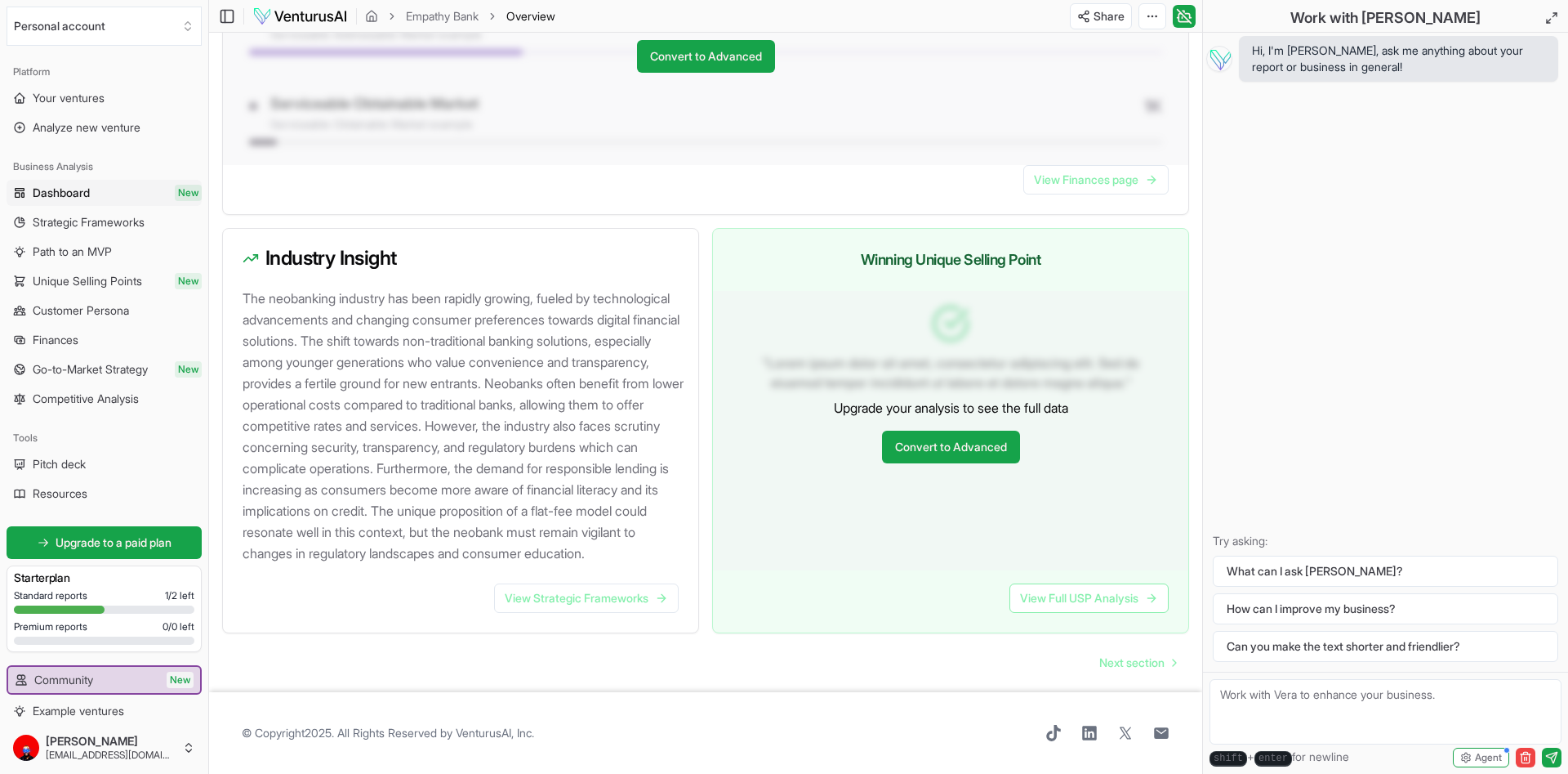
scroll to position [1491, 0]
click at [1146, 668] on span "Next section" at bounding box center [1132, 662] width 66 height 16
